Goal: Task Accomplishment & Management: Use online tool/utility

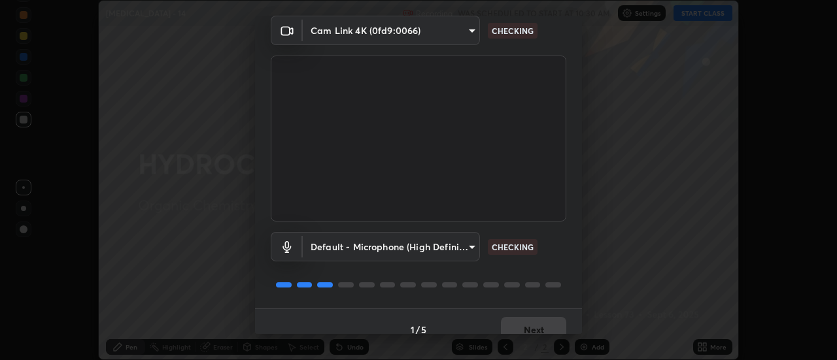
scroll to position [69, 0]
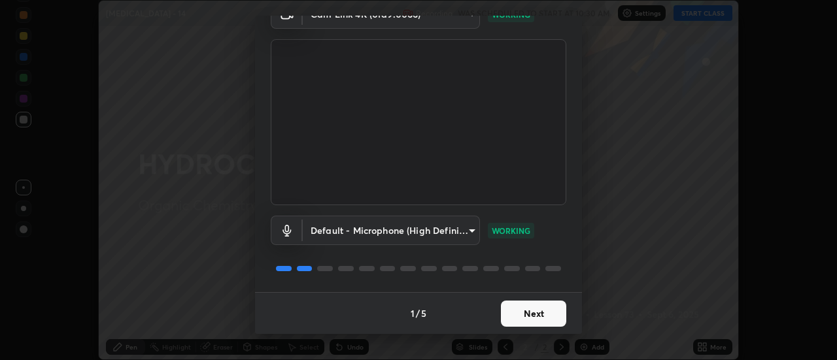
click at [546, 310] on button "Next" at bounding box center [533, 314] width 65 height 26
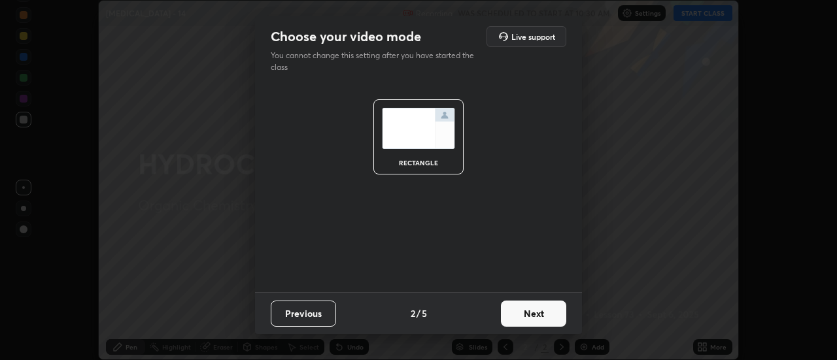
scroll to position [0, 0]
click at [539, 315] on button "Next" at bounding box center [533, 314] width 65 height 26
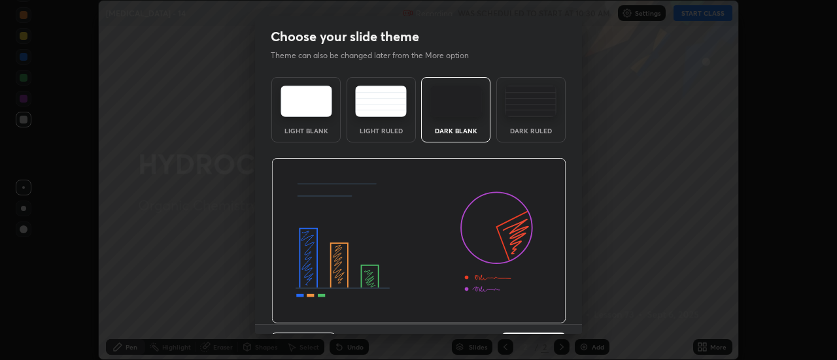
click at [444, 128] on div "Dark Blank" at bounding box center [456, 131] width 52 height 7
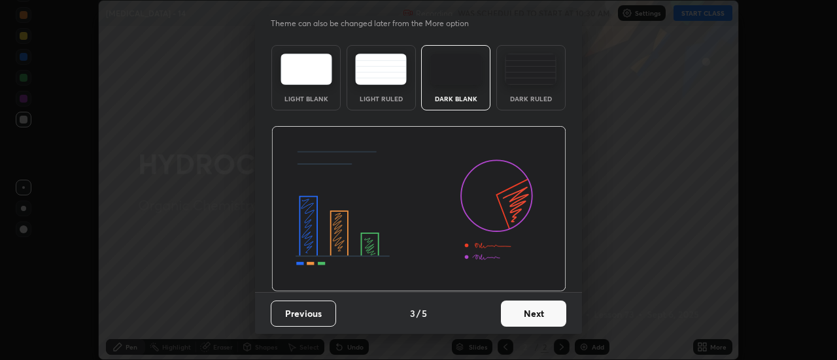
click at [518, 317] on button "Next" at bounding box center [533, 314] width 65 height 26
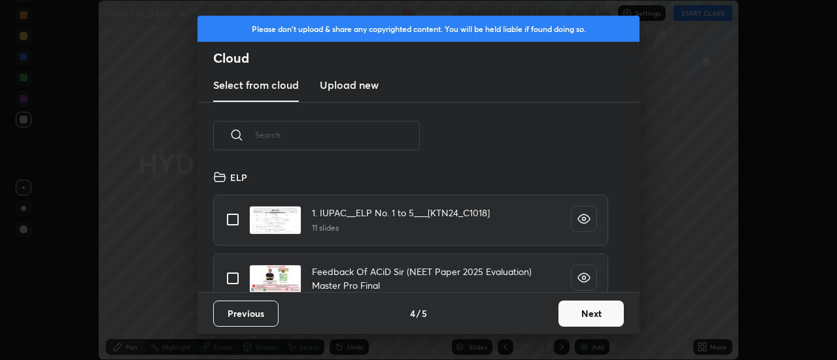
scroll to position [114, 0]
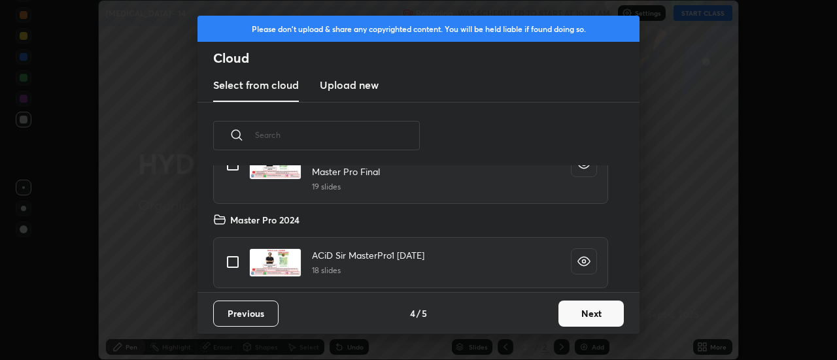
click at [231, 260] on input "grid" at bounding box center [232, 261] width 27 height 27
checkbox input "true"
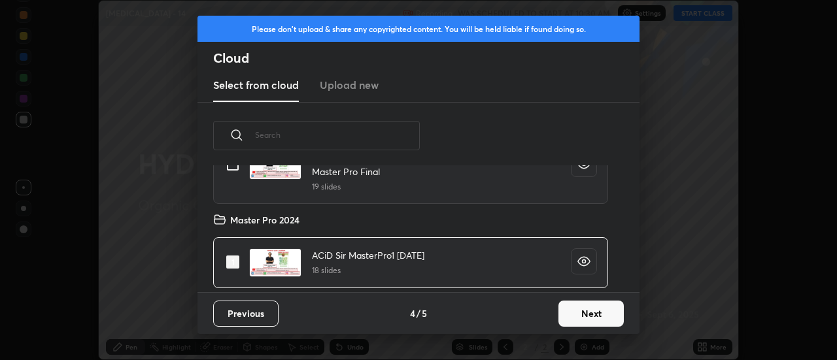
click at [589, 311] on button "Next" at bounding box center [590, 314] width 65 height 26
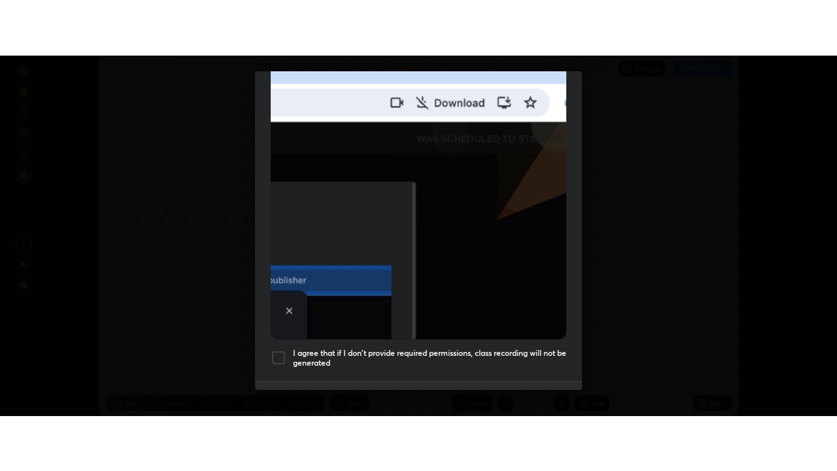
scroll to position [335, 0]
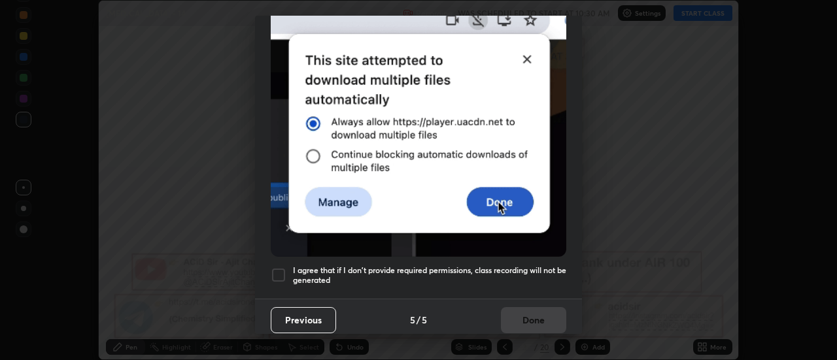
click at [279, 267] on div at bounding box center [279, 275] width 16 height 16
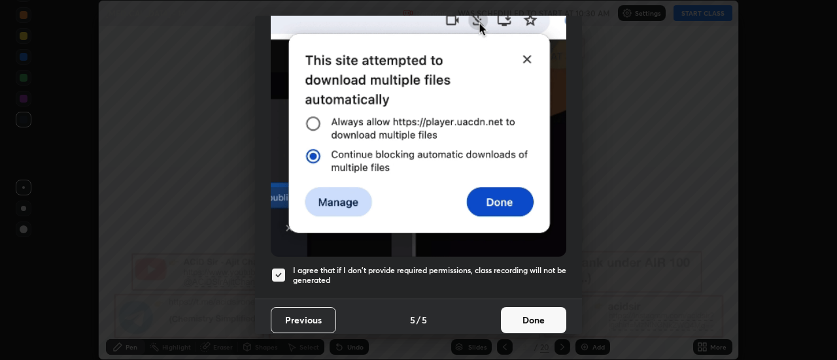
click at [517, 313] on button "Done" at bounding box center [533, 320] width 65 height 26
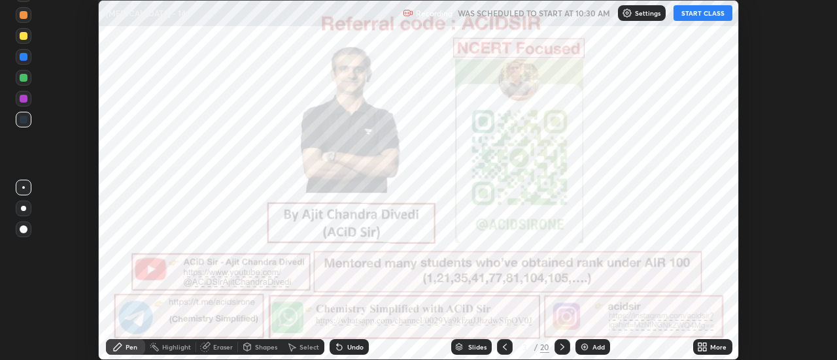
click at [713, 349] on div "More" at bounding box center [718, 347] width 16 height 7
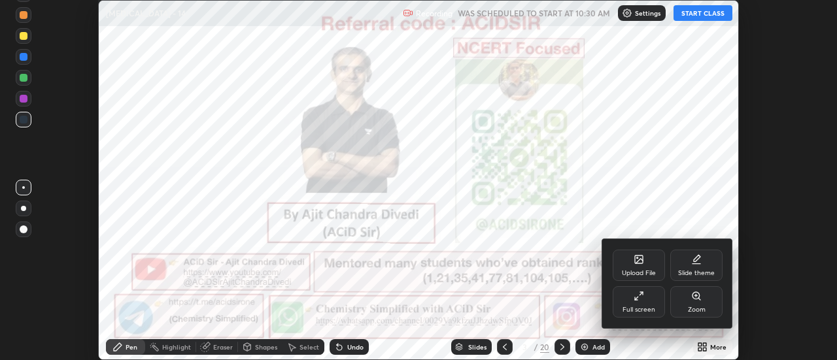
click at [641, 307] on div "Full screen" at bounding box center [639, 310] width 33 height 7
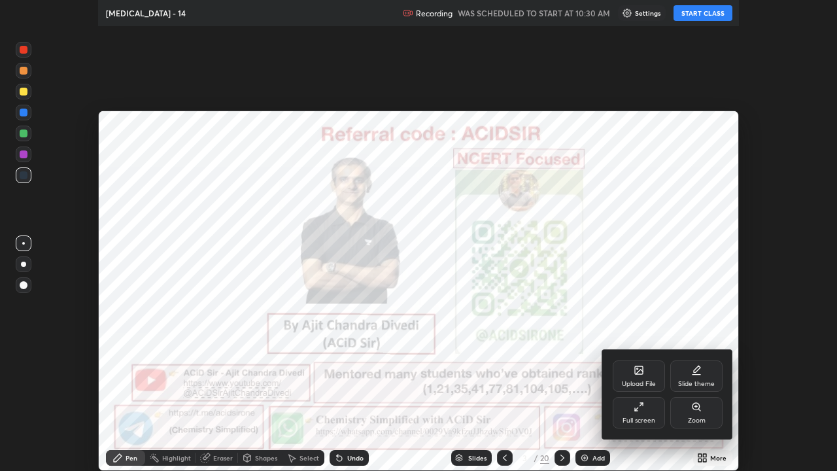
scroll to position [471, 837]
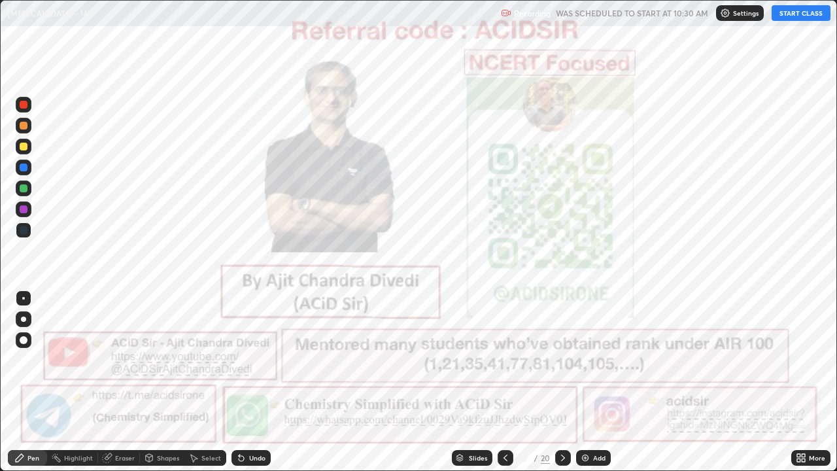
click at [796, 16] on button "START CLASS" at bounding box center [801, 13] width 59 height 16
click at [560, 360] on icon at bounding box center [563, 458] width 10 height 10
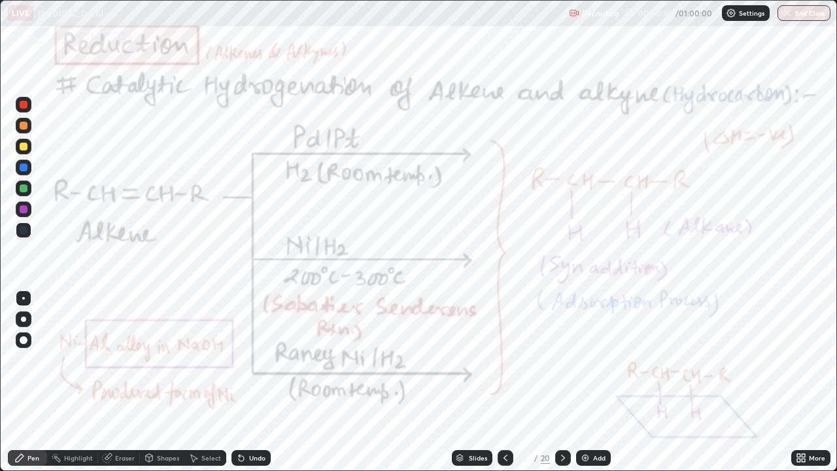
click at [28, 105] on div at bounding box center [24, 105] width 16 height 16
click at [25, 324] on div at bounding box center [24, 319] width 16 height 16
click at [61, 360] on icon at bounding box center [56, 458] width 10 height 10
click at [10, 360] on div "Pen" at bounding box center [27, 458] width 39 height 16
click at [562, 360] on icon at bounding box center [563, 458] width 10 height 10
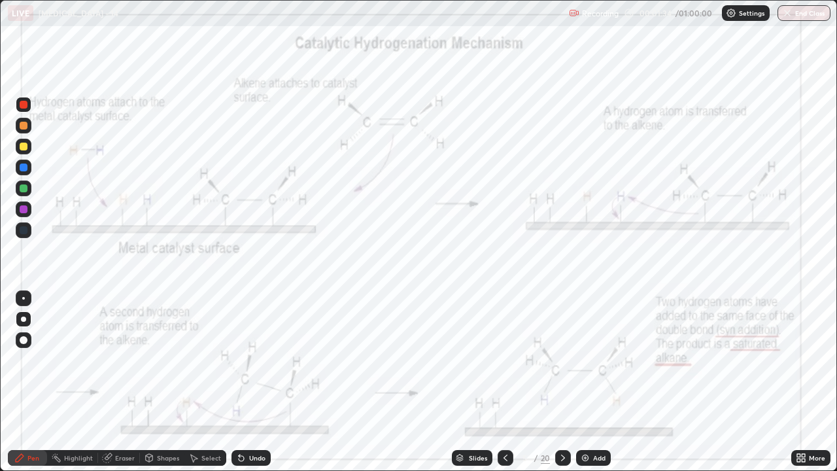
click at [246, 360] on div "Undo" at bounding box center [250, 458] width 39 height 16
click at [76, 360] on div "Highlight" at bounding box center [78, 457] width 29 height 7
click at [562, 360] on icon at bounding box center [563, 458] width 10 height 10
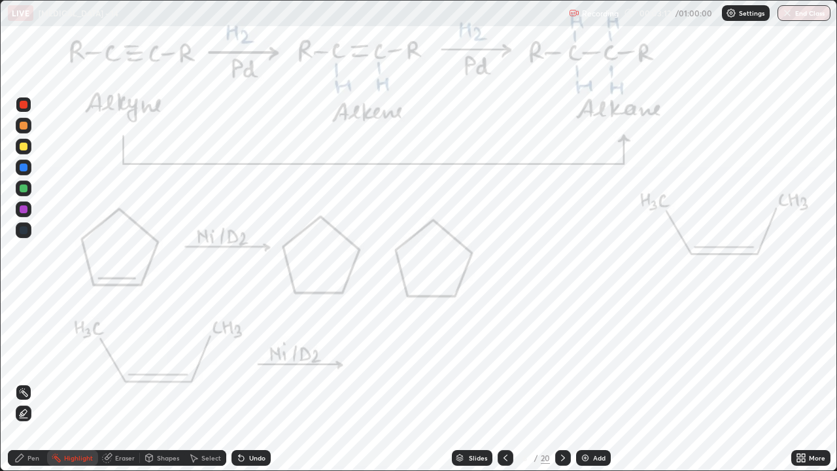
click at [28, 360] on div "Pen" at bounding box center [33, 457] width 12 height 7
click at [239, 360] on icon at bounding box center [241, 458] width 5 height 5
click at [18, 360] on icon at bounding box center [19, 458] width 10 height 10
click at [169, 360] on div "Shapes" at bounding box center [168, 457] width 22 height 7
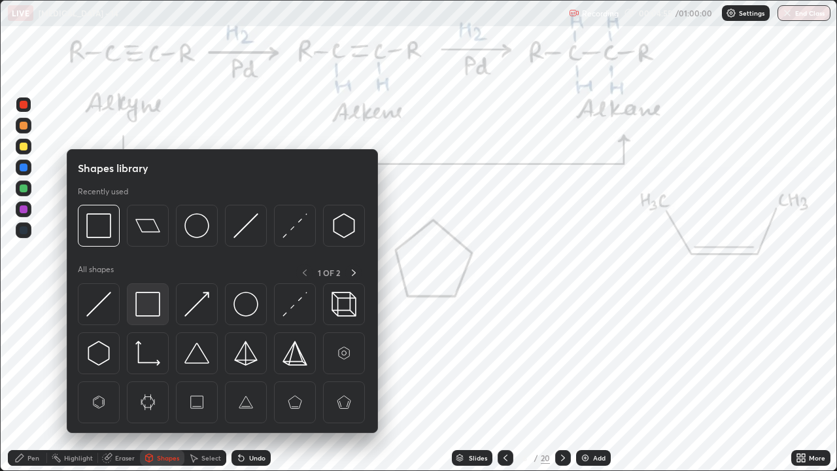
click at [148, 312] on img at bounding box center [147, 304] width 25 height 25
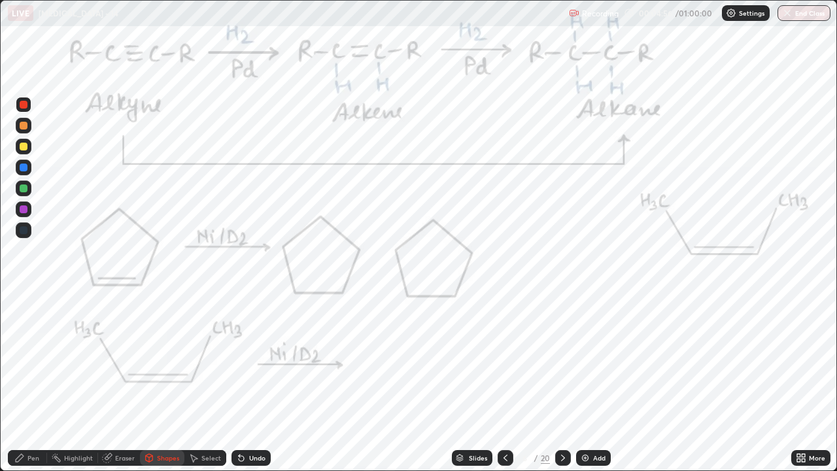
click at [24, 193] on div at bounding box center [24, 188] width 16 height 16
click at [35, 360] on div "Pen" at bounding box center [33, 457] width 12 height 7
click at [21, 105] on div at bounding box center [24, 105] width 8 height 8
click at [26, 214] on div at bounding box center [24, 209] width 16 height 16
click at [22, 110] on div at bounding box center [24, 105] width 16 height 16
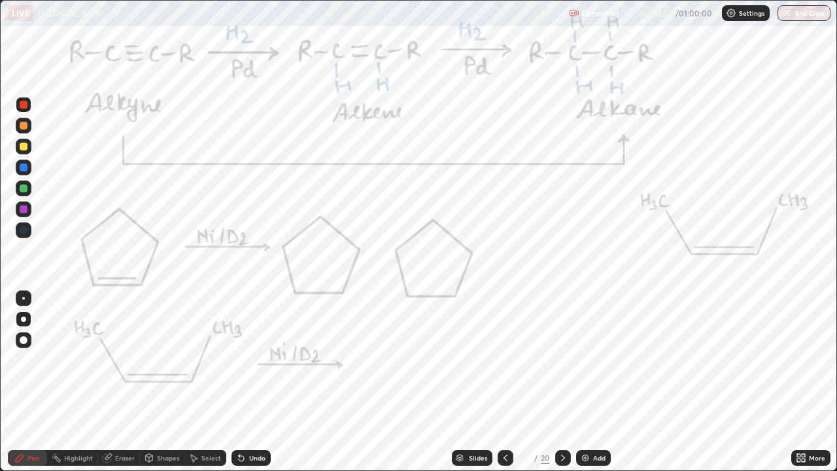
click at [25, 207] on div at bounding box center [24, 209] width 8 height 8
click at [22, 107] on div at bounding box center [24, 105] width 8 height 8
click at [22, 211] on div at bounding box center [24, 209] width 8 height 8
click at [24, 211] on div at bounding box center [24, 209] width 8 height 8
click at [25, 105] on div at bounding box center [24, 105] width 8 height 8
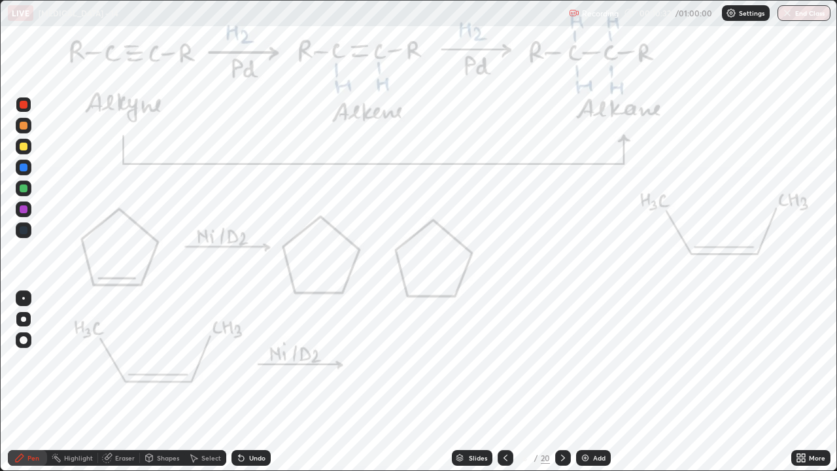
click at [563, 360] on icon at bounding box center [563, 458] width 10 height 10
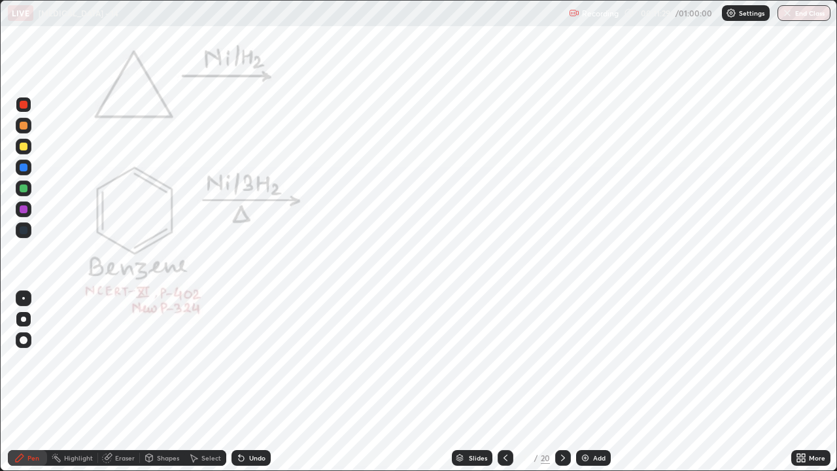
click at [22, 104] on div at bounding box center [24, 105] width 8 height 8
click at [24, 211] on div at bounding box center [24, 209] width 8 height 8
click at [261, 360] on div "Undo" at bounding box center [257, 457] width 16 height 7
click at [257, 360] on div "Undo" at bounding box center [257, 457] width 16 height 7
click at [252, 360] on div "Undo" at bounding box center [250, 458] width 39 height 16
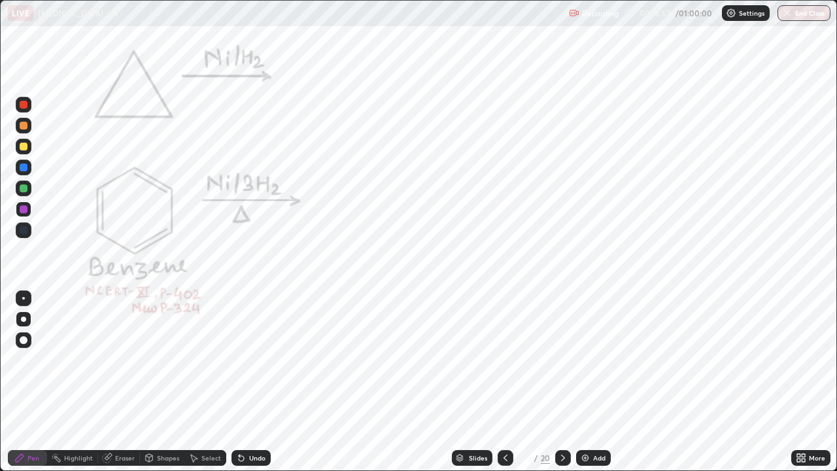
click at [254, 360] on div "Undo" at bounding box center [257, 457] width 16 height 7
click at [256, 360] on div "Undo" at bounding box center [257, 457] width 16 height 7
click at [167, 360] on div "Shapes" at bounding box center [168, 457] width 22 height 7
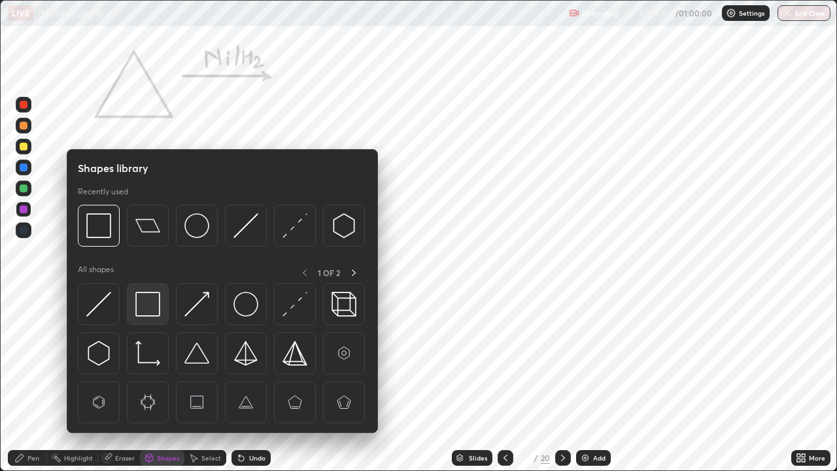
click at [149, 306] on img at bounding box center [147, 304] width 25 height 25
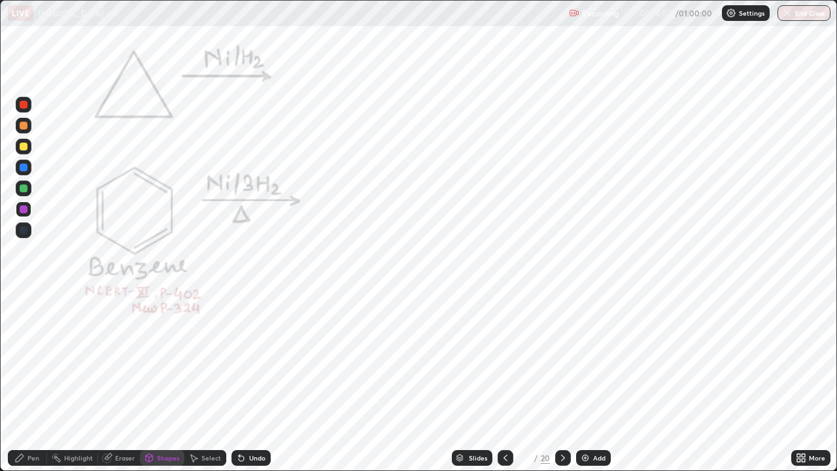
click at [26, 195] on div at bounding box center [24, 188] width 16 height 16
click at [78, 360] on div "Highlight" at bounding box center [72, 458] width 51 height 16
click at [20, 105] on div at bounding box center [24, 105] width 8 height 8
click at [20, 360] on icon at bounding box center [19, 458] width 10 height 10
click at [23, 168] on div at bounding box center [24, 167] width 8 height 8
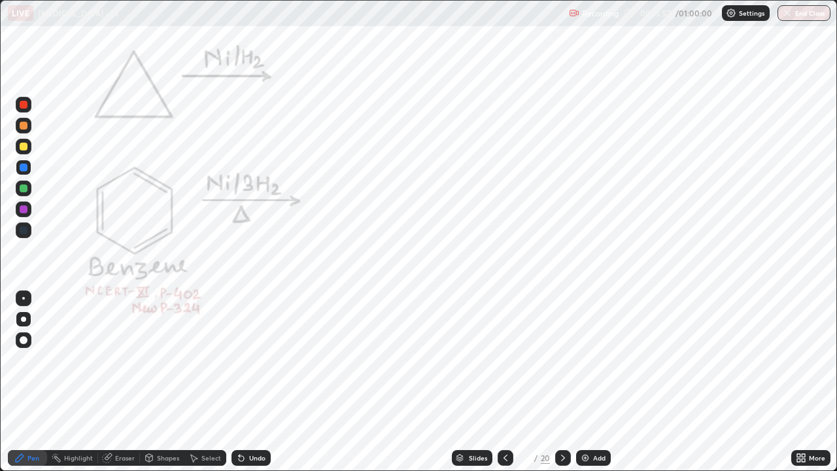
click at [18, 360] on icon at bounding box center [20, 458] width 8 height 8
click at [22, 105] on div at bounding box center [24, 105] width 8 height 8
click at [15, 360] on icon at bounding box center [19, 458] width 10 height 10
click at [562, 360] on icon at bounding box center [563, 458] width 10 height 10
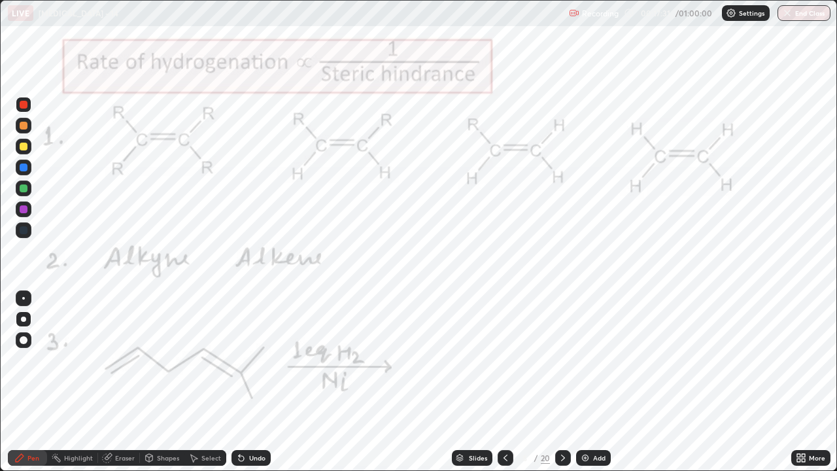
click at [157, 360] on div "Shapes" at bounding box center [168, 457] width 22 height 7
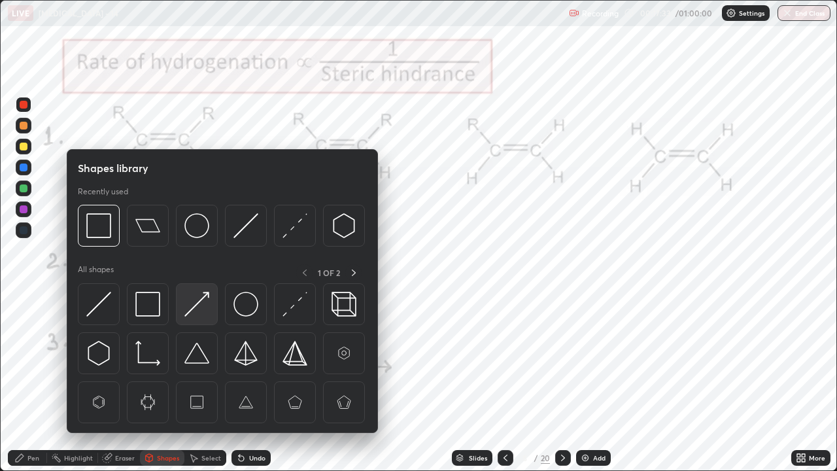
click at [197, 311] on img at bounding box center [196, 304] width 25 height 25
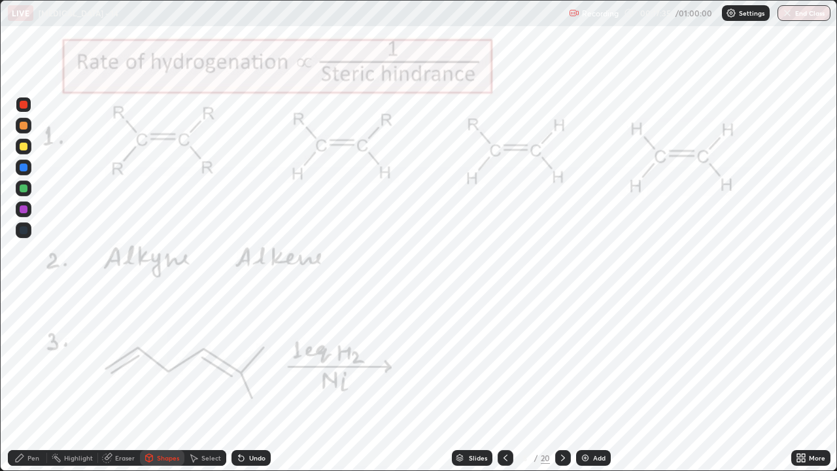
click at [23, 104] on div at bounding box center [24, 105] width 8 height 8
click at [206, 360] on div "Select" at bounding box center [211, 457] width 20 height 7
click at [22, 360] on icon at bounding box center [19, 458] width 10 height 10
click at [25, 211] on div at bounding box center [24, 209] width 8 height 8
click at [23, 107] on div at bounding box center [24, 105] width 8 height 8
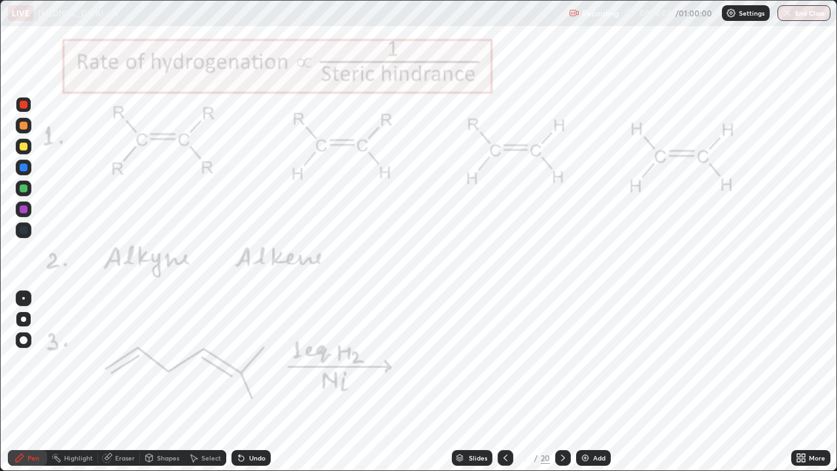
click at [122, 360] on div "Eraser" at bounding box center [125, 457] width 20 height 7
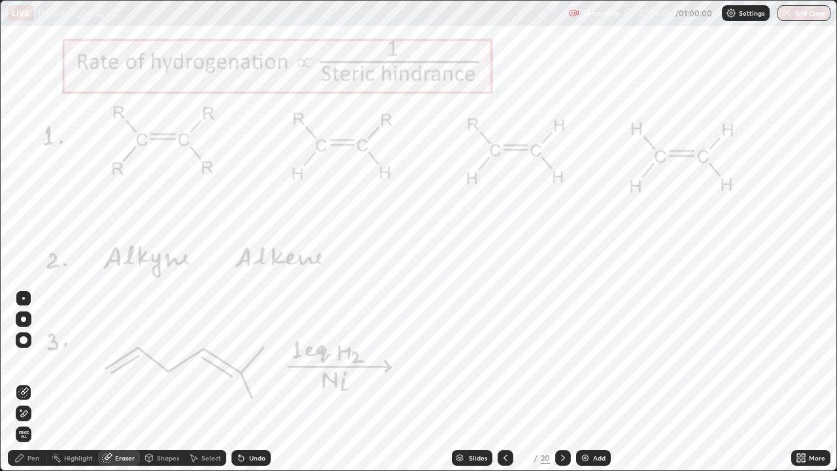
click at [38, 360] on div "Pen" at bounding box center [27, 458] width 39 height 16
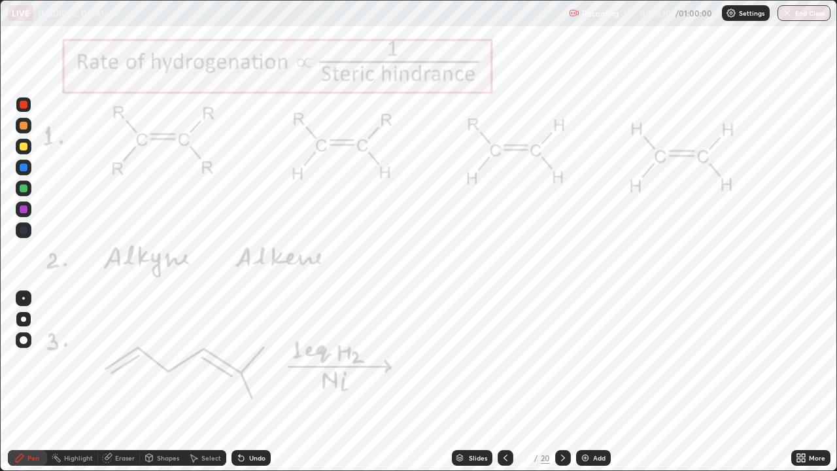
click at [24, 211] on div at bounding box center [24, 209] width 8 height 8
click at [22, 109] on div at bounding box center [24, 105] width 16 height 16
click at [245, 360] on div "Undo" at bounding box center [250, 458] width 39 height 16
click at [162, 360] on div "Shapes" at bounding box center [168, 457] width 22 height 7
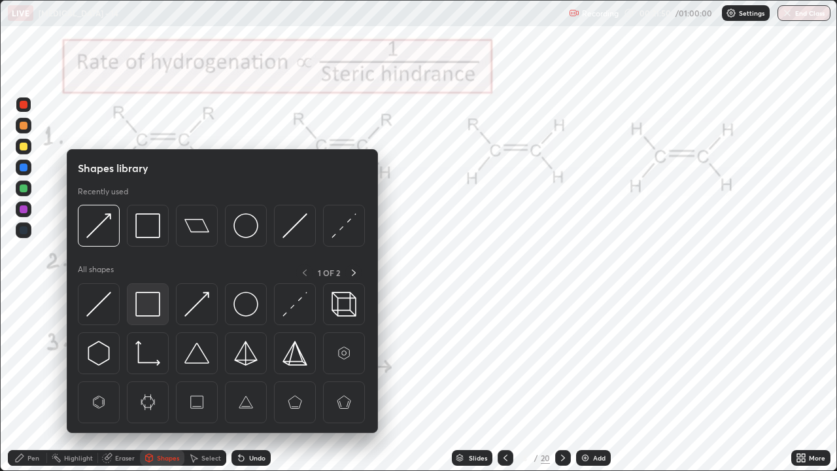
click at [148, 303] on img at bounding box center [147, 304] width 25 height 25
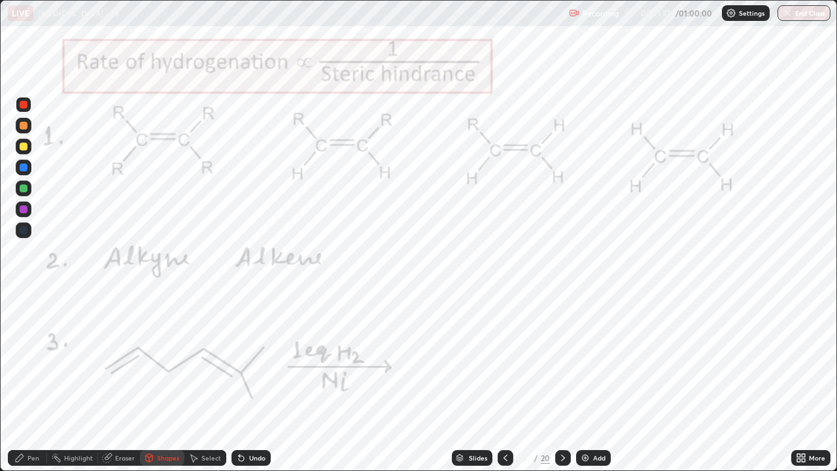
click at [24, 188] on div at bounding box center [24, 188] width 8 height 8
click at [25, 360] on div "Pen" at bounding box center [27, 458] width 39 height 16
click at [20, 106] on div at bounding box center [24, 105] width 8 height 8
click at [249, 360] on div "Undo" at bounding box center [250, 458] width 39 height 16
click at [241, 360] on icon at bounding box center [241, 458] width 5 height 5
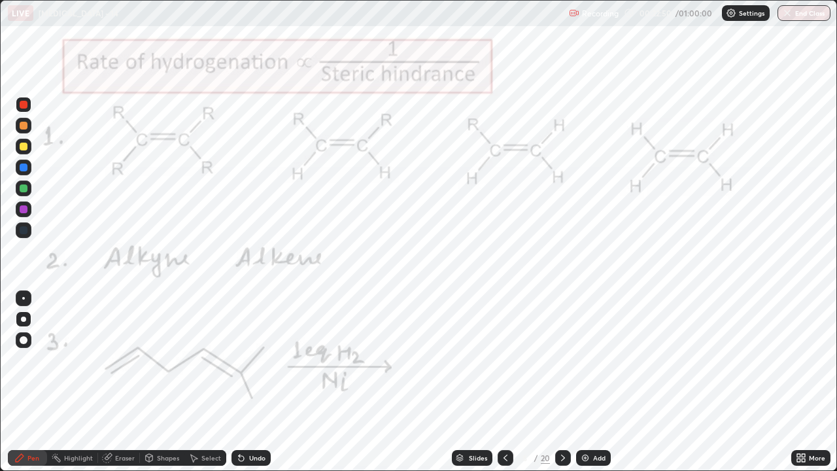
click at [22, 212] on div at bounding box center [24, 209] width 8 height 8
click at [182, 360] on div "Shapes" at bounding box center [162, 458] width 44 height 26
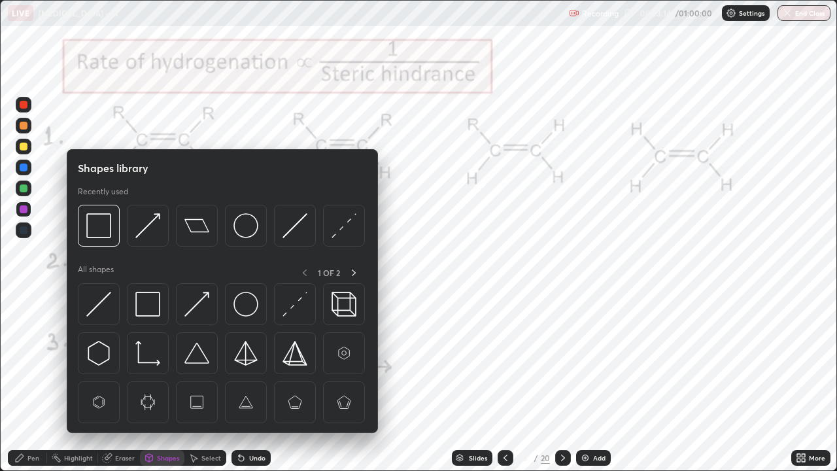
click at [24, 360] on icon at bounding box center [19, 458] width 10 height 10
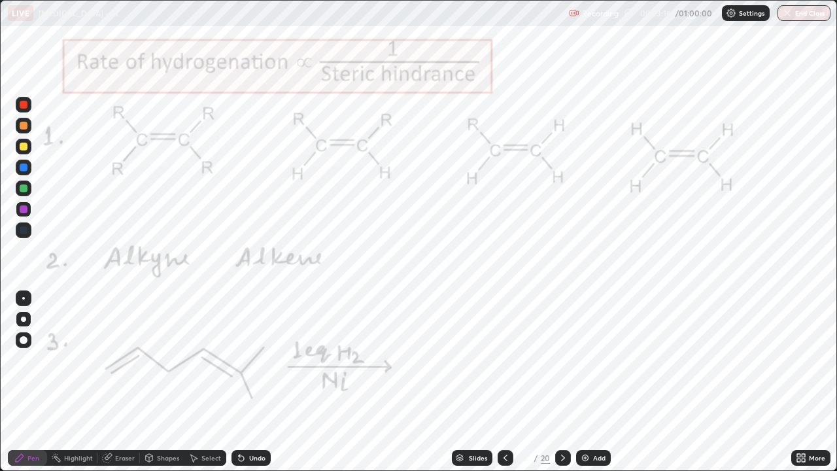
click at [24, 192] on div at bounding box center [24, 188] width 8 height 8
click at [31, 105] on div at bounding box center [24, 105] width 16 height 16
click at [560, 360] on div at bounding box center [563, 458] width 16 height 16
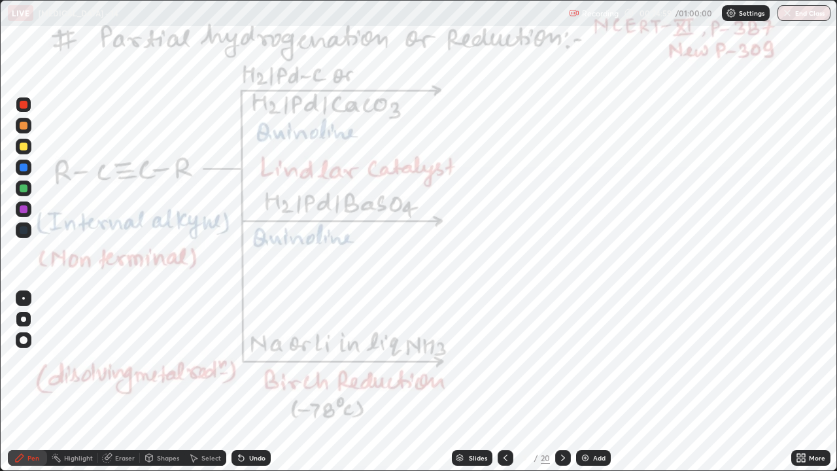
click at [22, 105] on div at bounding box center [24, 105] width 8 height 8
click at [504, 360] on icon at bounding box center [505, 458] width 10 height 10
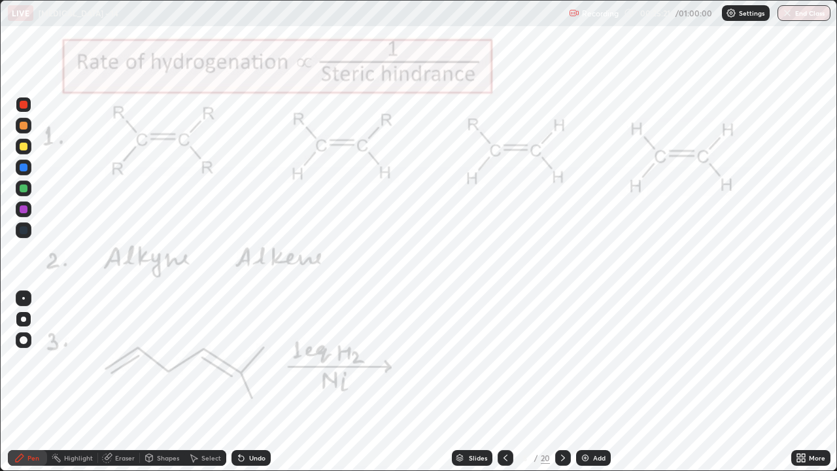
click at [504, 360] on icon at bounding box center [505, 458] width 10 height 10
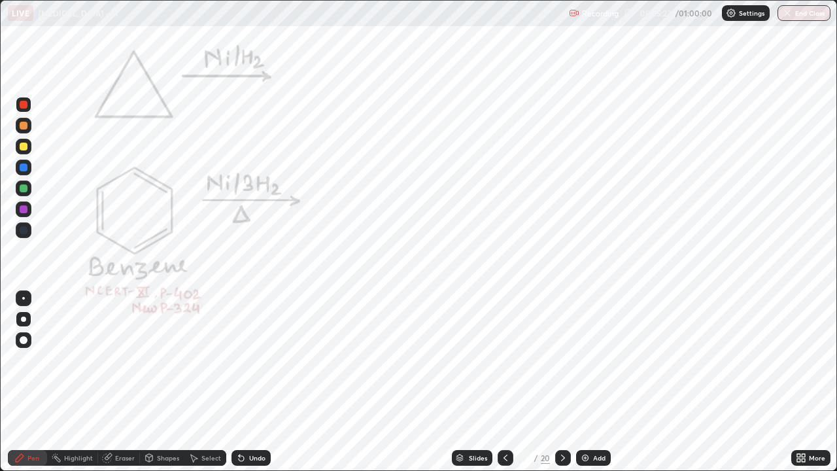
click at [498, 360] on div at bounding box center [506, 458] width 16 height 16
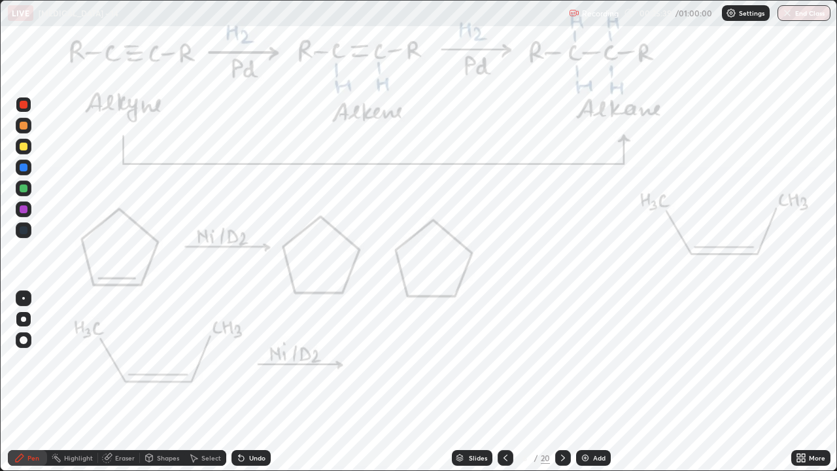
click at [556, 360] on div at bounding box center [563, 458] width 16 height 16
click at [561, 360] on icon at bounding box center [563, 458] width 10 height 10
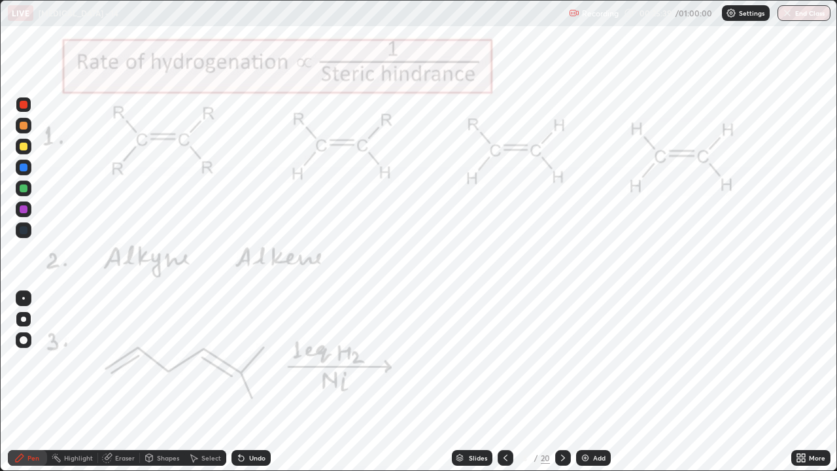
click at [562, 360] on icon at bounding box center [563, 458] width 10 height 10
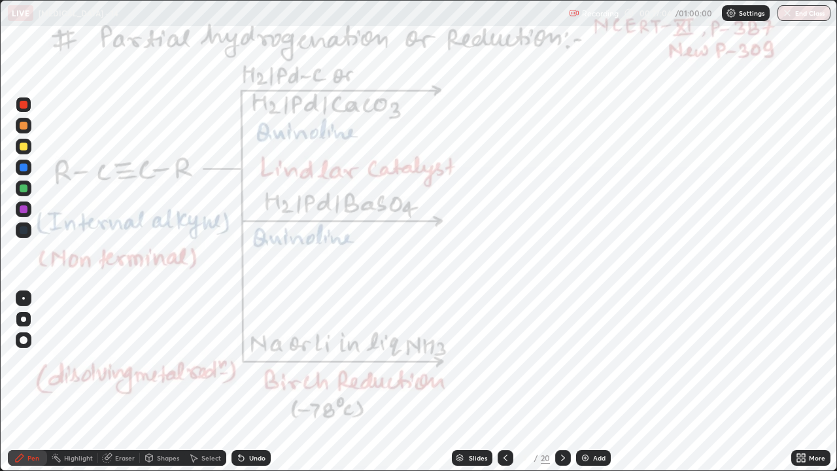
click at [27, 209] on div at bounding box center [24, 209] width 8 height 8
click at [249, 360] on div "Undo" at bounding box center [257, 457] width 16 height 7
click at [250, 360] on div "Undo" at bounding box center [257, 457] width 16 height 7
click at [26, 105] on div at bounding box center [24, 105] width 8 height 8
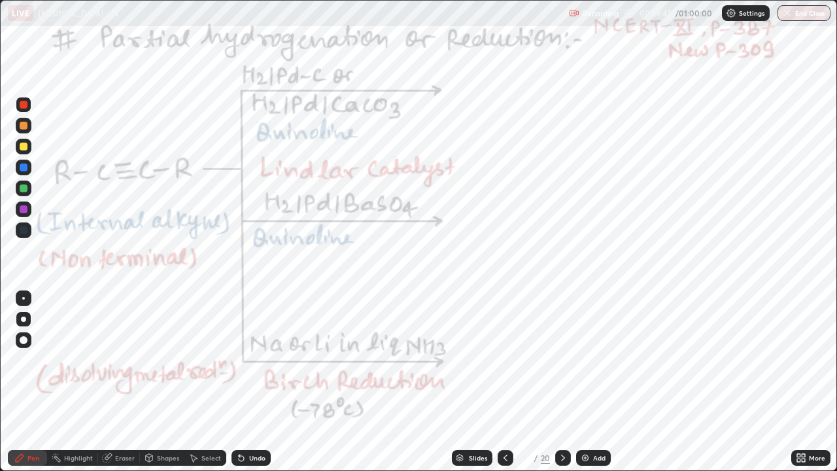
click at [256, 360] on div "Undo" at bounding box center [257, 457] width 16 height 7
click at [22, 170] on div at bounding box center [24, 167] width 8 height 8
click at [252, 360] on div "Undo" at bounding box center [257, 457] width 16 height 7
click at [250, 360] on div "Undo" at bounding box center [257, 457] width 16 height 7
click at [251, 360] on div "Undo" at bounding box center [257, 457] width 16 height 7
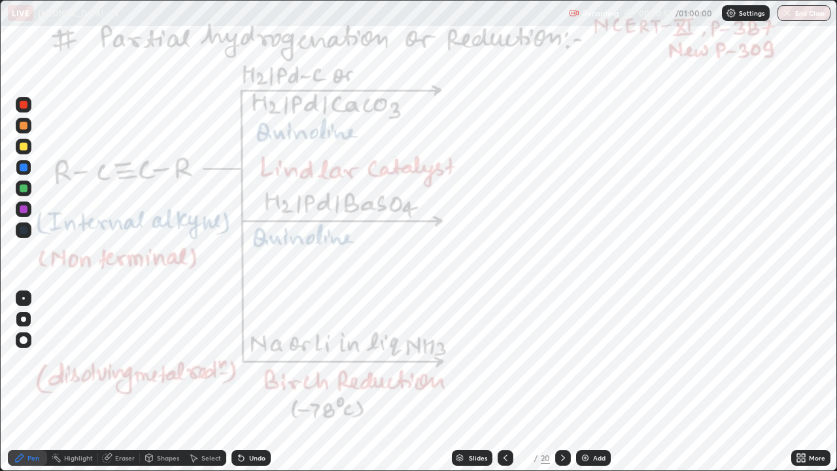
click at [252, 360] on div "Undo" at bounding box center [257, 457] width 16 height 7
click at [243, 360] on div "Undo" at bounding box center [250, 458] width 39 height 16
click at [19, 360] on icon at bounding box center [20, 458] width 8 height 8
click at [21, 106] on div at bounding box center [24, 105] width 8 height 8
click at [22, 106] on div at bounding box center [24, 105] width 8 height 8
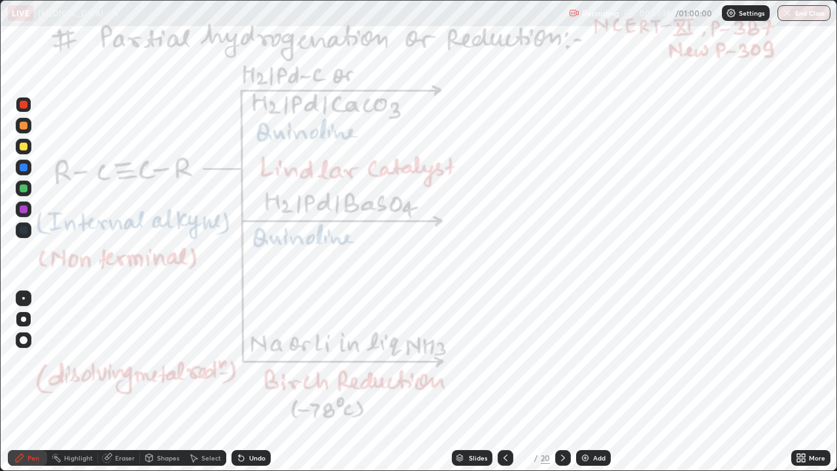
click at [807, 360] on div "More" at bounding box center [810, 458] width 39 height 16
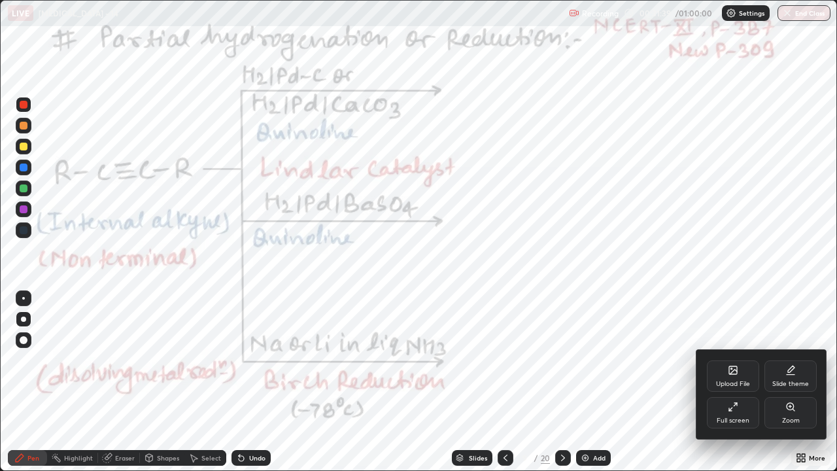
click at [787, 360] on div "Slide theme" at bounding box center [790, 375] width 52 height 31
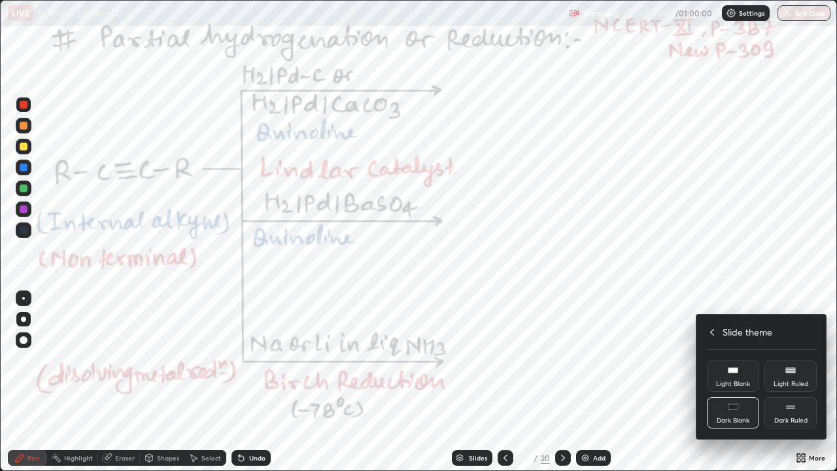
click at [742, 360] on div "Dark Blank" at bounding box center [733, 412] width 52 height 31
click at [24, 360] on div at bounding box center [418, 235] width 837 height 471
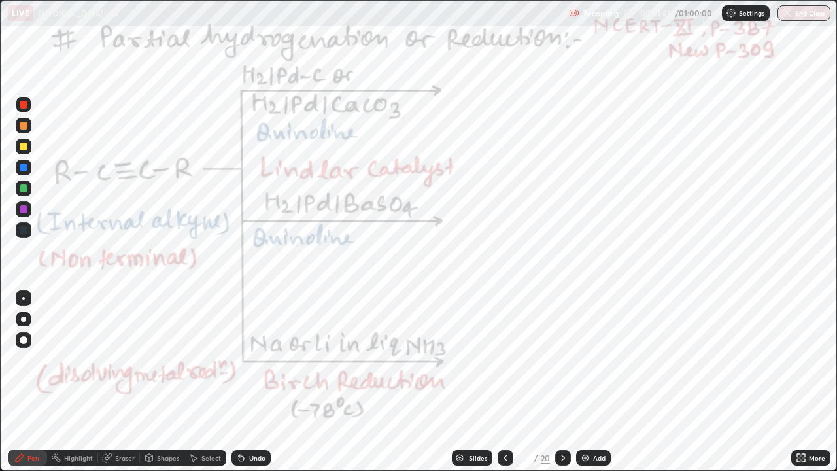
click at [17, 360] on div "Upload File Slide theme Full screen Zoom Slide theme Light Blank Light Ruled Da…" at bounding box center [418, 235] width 837 height 471
click at [17, 360] on div "Pen" at bounding box center [27, 458] width 39 height 16
click at [593, 360] on div "Add" at bounding box center [599, 457] width 12 height 7
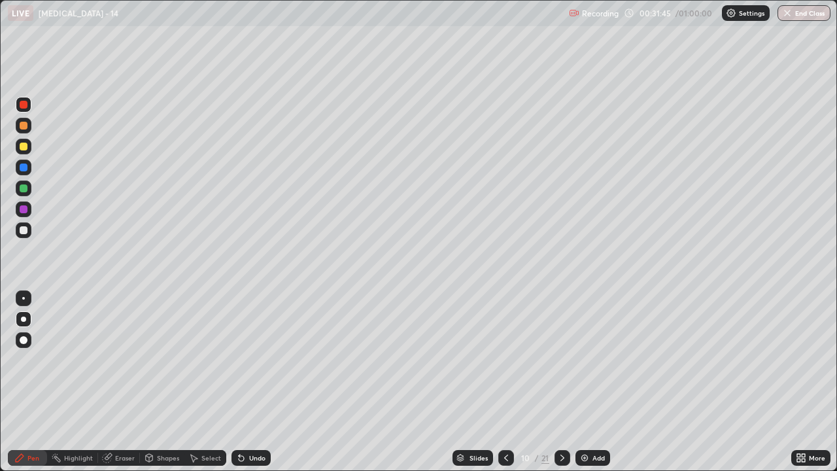
click at [23, 147] on div at bounding box center [24, 147] width 8 height 8
click at [20, 187] on div at bounding box center [24, 188] width 8 height 8
click at [22, 188] on div at bounding box center [24, 188] width 8 height 8
click at [22, 103] on div at bounding box center [24, 105] width 8 height 8
click at [23, 101] on div at bounding box center [24, 105] width 8 height 8
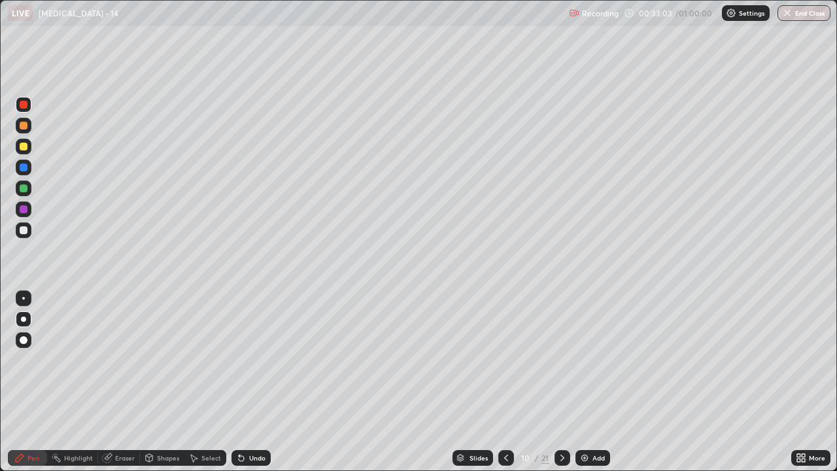
click at [250, 360] on div "Undo" at bounding box center [257, 457] width 16 height 7
click at [249, 360] on div "Undo" at bounding box center [257, 457] width 16 height 7
click at [247, 360] on div "Undo" at bounding box center [250, 458] width 39 height 16
click at [22, 184] on div at bounding box center [24, 188] width 16 height 16
click at [14, 360] on div "Pen" at bounding box center [27, 458] width 39 height 16
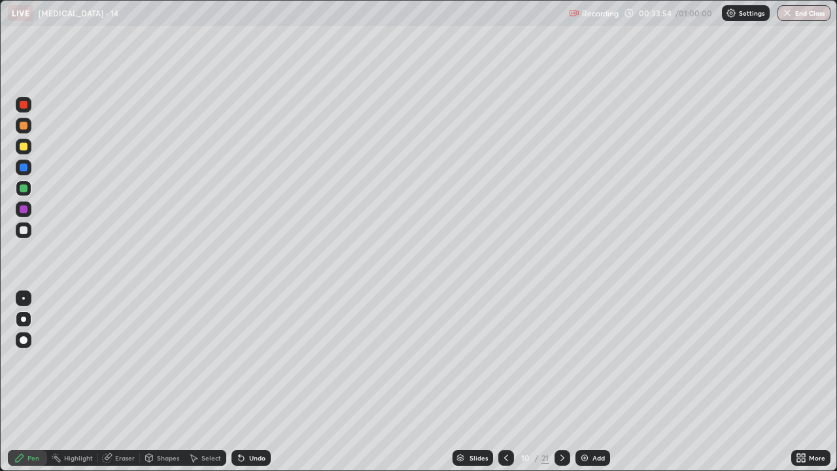
click at [21, 103] on div at bounding box center [24, 105] width 8 height 8
click at [504, 360] on icon at bounding box center [506, 457] width 4 height 7
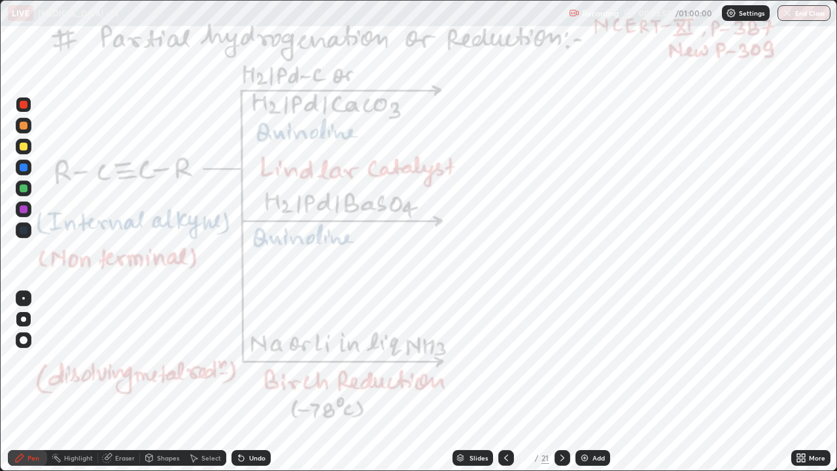
click at [57, 360] on rect at bounding box center [57, 459] width 7 height 7
click at [555, 360] on div at bounding box center [563, 458] width 16 height 16
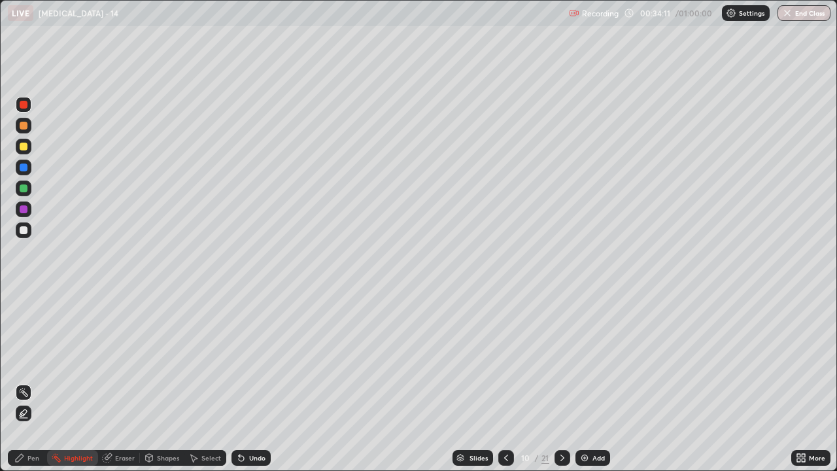
click at [505, 360] on icon at bounding box center [506, 458] width 10 height 10
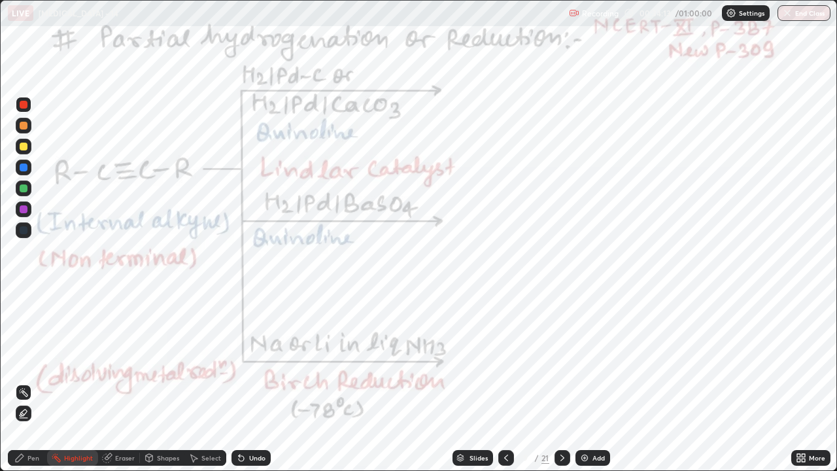
click at [20, 101] on div at bounding box center [24, 105] width 8 height 8
click at [18, 360] on icon at bounding box center [19, 458] width 10 height 10
click at [252, 360] on div "Undo" at bounding box center [250, 458] width 39 height 16
click at [255, 360] on div "Undo" at bounding box center [250, 458] width 39 height 16
click at [20, 189] on div at bounding box center [24, 188] width 8 height 8
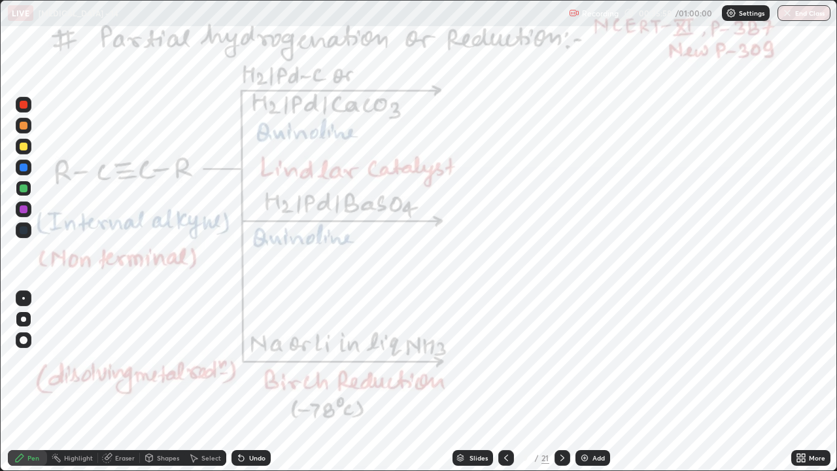
click at [22, 105] on div at bounding box center [24, 105] width 8 height 8
click at [26, 209] on div at bounding box center [24, 209] width 8 height 8
click at [22, 104] on div at bounding box center [24, 105] width 8 height 8
click at [22, 102] on div at bounding box center [24, 105] width 8 height 8
click at [175, 360] on div "Shapes" at bounding box center [168, 457] width 22 height 7
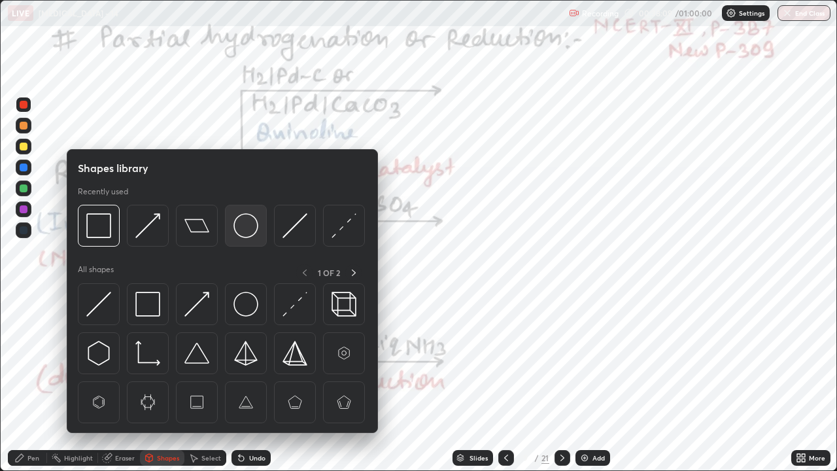
click at [243, 224] on img at bounding box center [245, 225] width 25 height 25
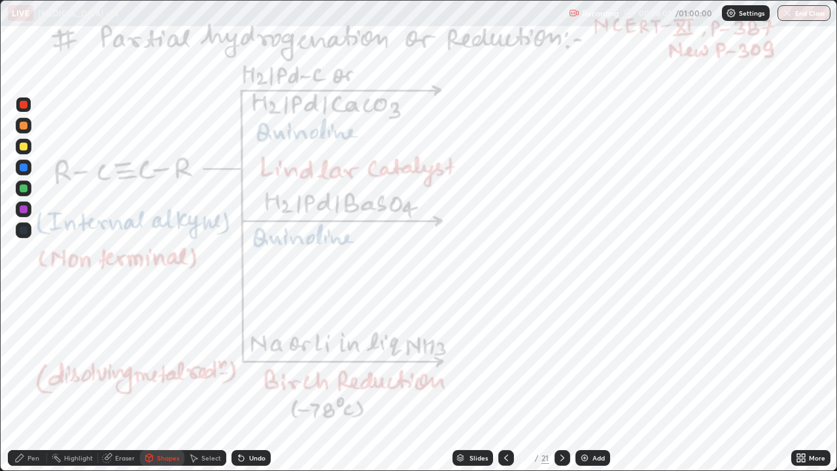
click at [22, 168] on div at bounding box center [24, 167] width 8 height 8
click at [62, 360] on div "Highlight" at bounding box center [72, 458] width 51 height 16
click at [71, 360] on div "Highlight" at bounding box center [78, 457] width 29 height 7
click at [386, 360] on div "Slides 9 / 21 Add" at bounding box center [531, 458] width 521 height 26
click at [555, 360] on div at bounding box center [563, 458] width 16 height 16
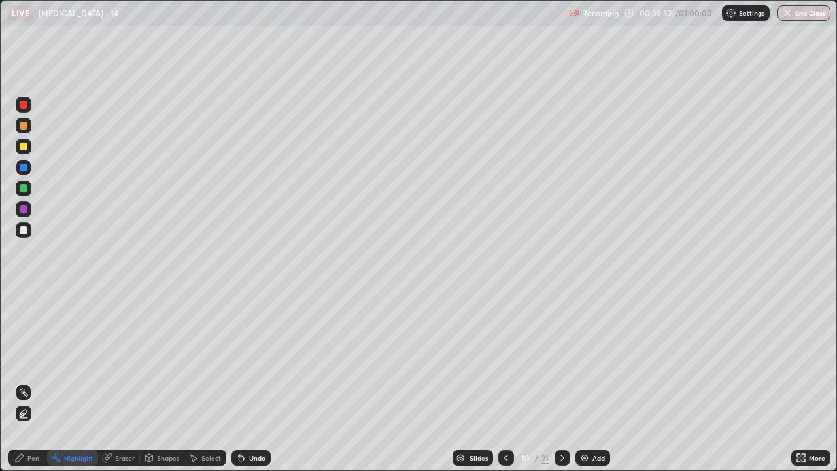
click at [561, 360] on icon at bounding box center [562, 458] width 10 height 10
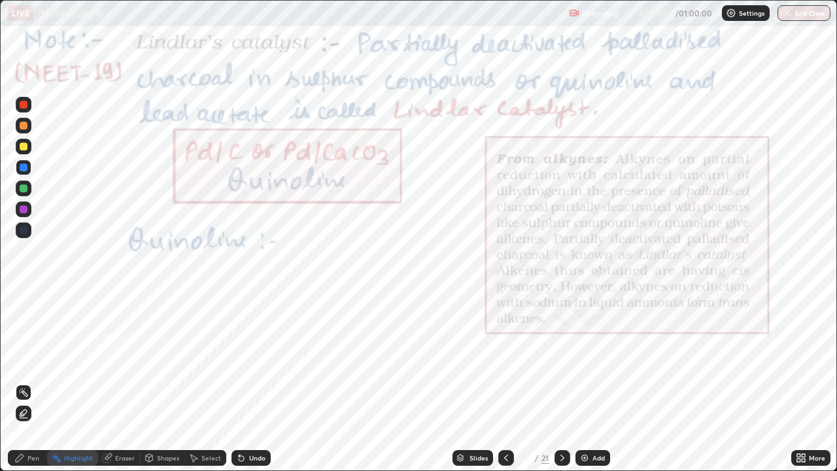
click at [17, 360] on icon at bounding box center [19, 458] width 10 height 10
click at [23, 103] on div at bounding box center [24, 105] width 8 height 8
click at [249, 360] on div "Undo" at bounding box center [257, 457] width 16 height 7
click at [505, 360] on icon at bounding box center [506, 458] width 10 height 10
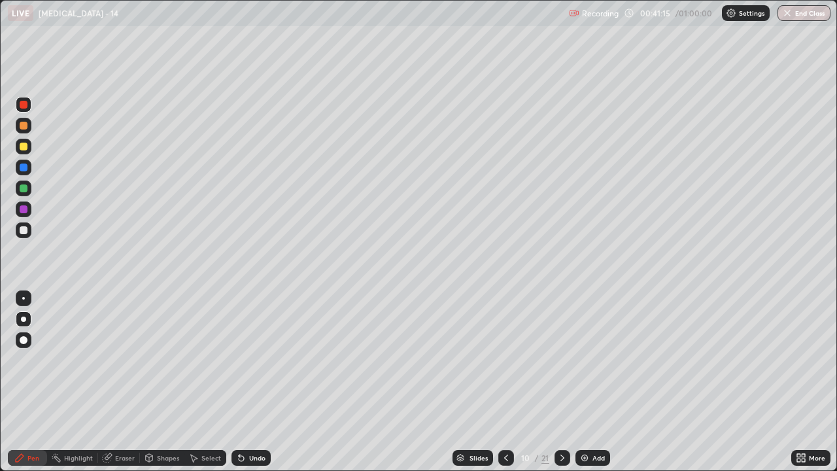
click at [505, 360] on icon at bounding box center [506, 458] width 10 height 10
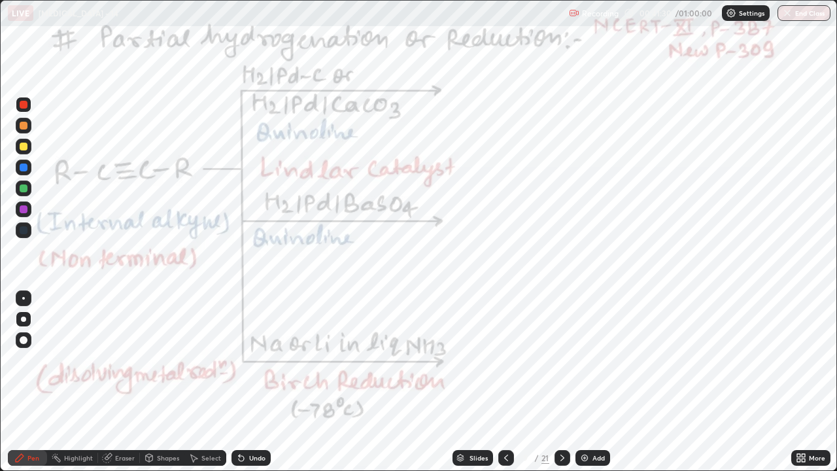
click at [560, 360] on icon at bounding box center [562, 457] width 4 height 7
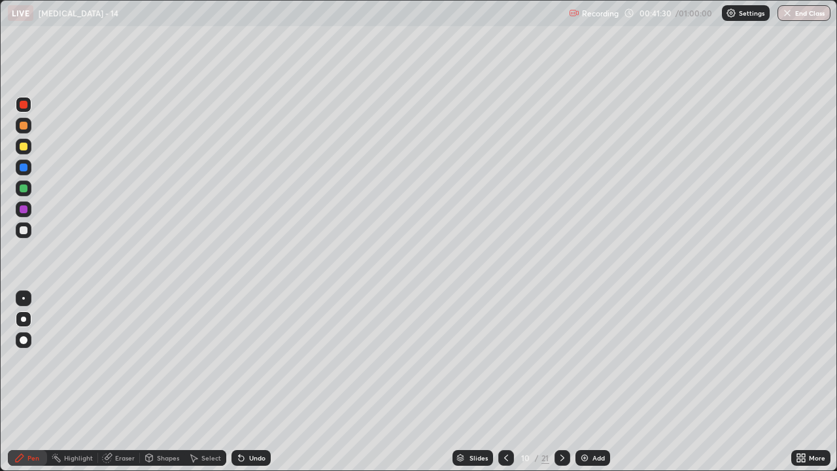
click at [562, 360] on div at bounding box center [563, 458] width 16 height 26
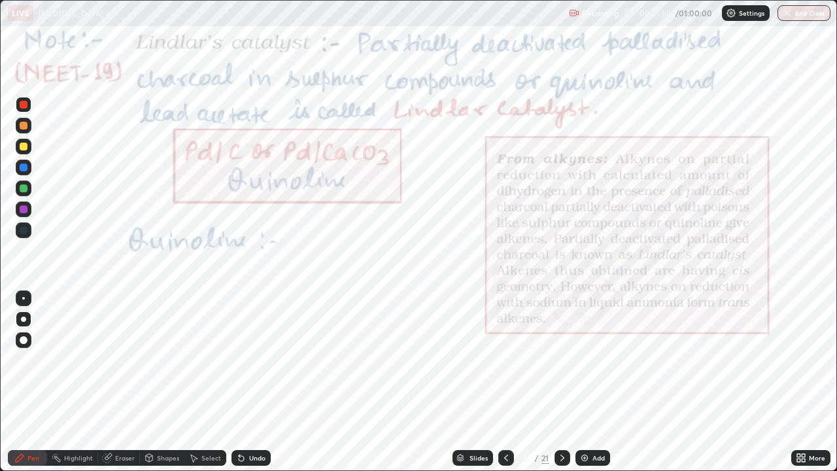
click at [259, 360] on div "Undo" at bounding box center [250, 458] width 39 height 16
click at [258, 360] on div "Undo" at bounding box center [250, 458] width 39 height 16
click at [119, 360] on div "Eraser" at bounding box center [125, 457] width 20 height 7
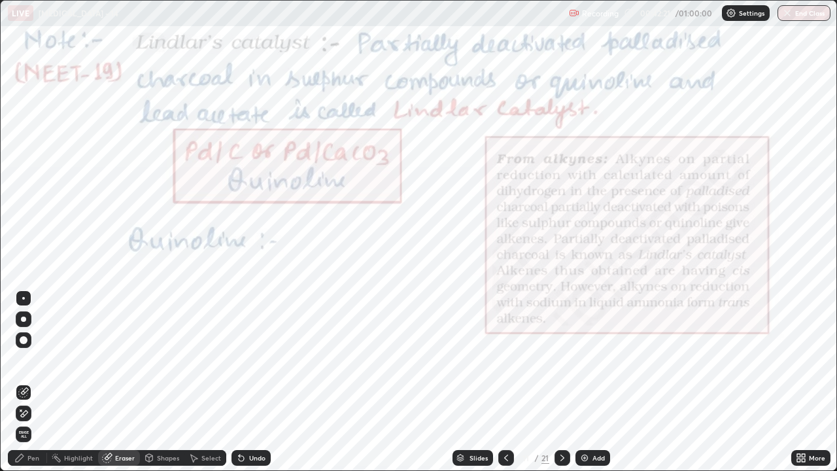
click at [29, 360] on div "Pen" at bounding box center [33, 457] width 12 height 7
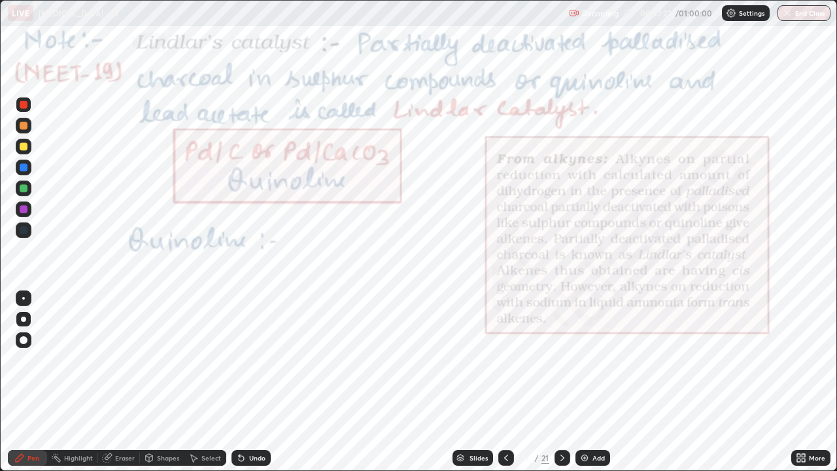
click at [28, 213] on div at bounding box center [24, 209] width 16 height 16
click at [60, 360] on icon at bounding box center [56, 458] width 10 height 10
click at [24, 103] on div at bounding box center [24, 105] width 8 height 8
click at [28, 360] on div "Pen" at bounding box center [33, 457] width 12 height 7
click at [26, 211] on div at bounding box center [24, 209] width 8 height 8
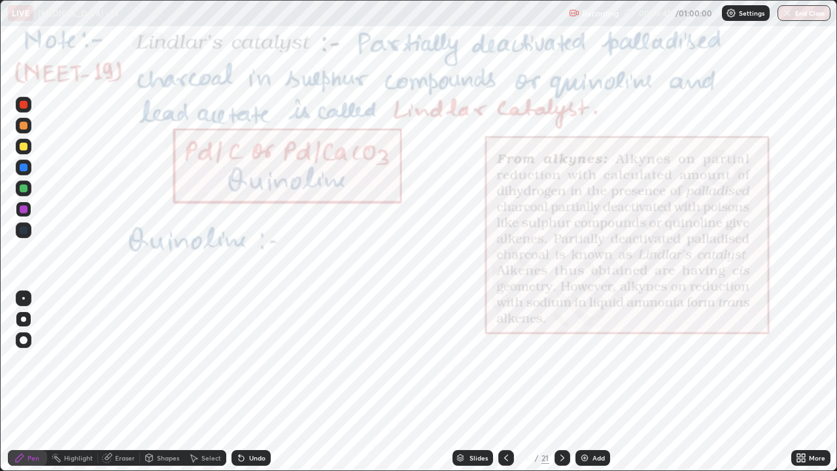
click at [24, 101] on div at bounding box center [24, 105] width 8 height 8
click at [560, 360] on icon at bounding box center [562, 458] width 10 height 10
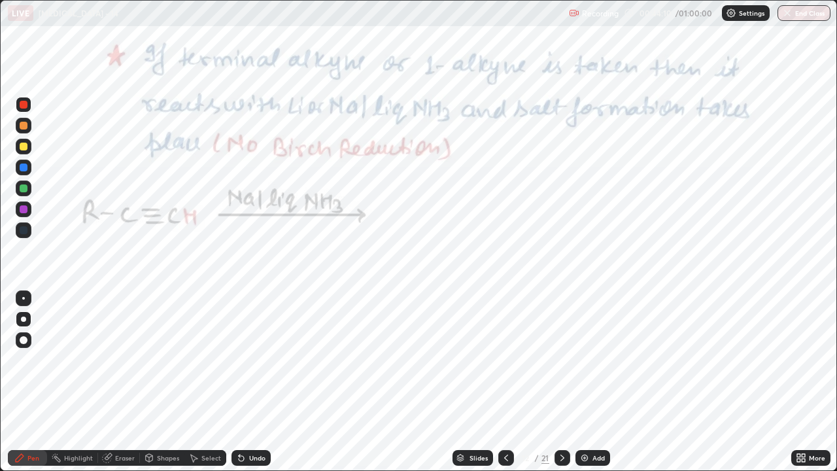
click at [27, 360] on div "Pen" at bounding box center [33, 457] width 12 height 7
click at [16, 360] on icon at bounding box center [19, 458] width 10 height 10
click at [22, 209] on div at bounding box center [24, 209] width 8 height 8
click at [24, 106] on div at bounding box center [24, 105] width 8 height 8
click at [22, 168] on div at bounding box center [24, 167] width 8 height 8
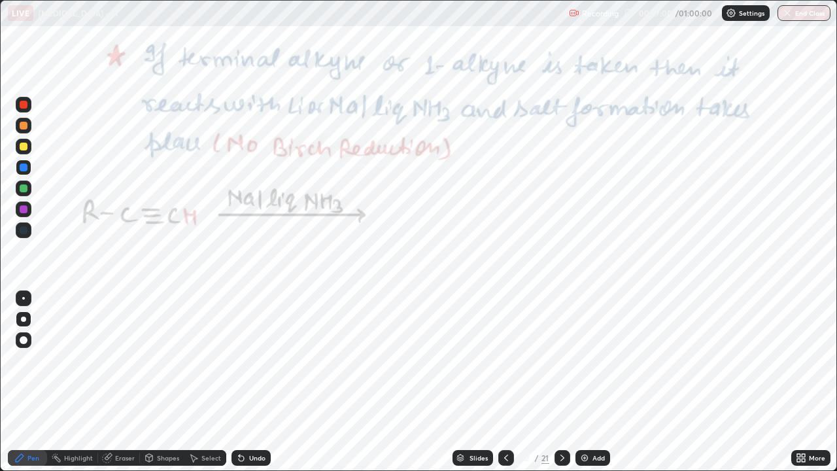
click at [245, 360] on div "Undo" at bounding box center [250, 458] width 39 height 16
click at [249, 360] on div "Undo" at bounding box center [257, 457] width 16 height 7
click at [244, 360] on icon at bounding box center [241, 458] width 10 height 10
click at [246, 360] on div "Undo" at bounding box center [250, 458] width 39 height 16
click at [165, 360] on div "Shapes" at bounding box center [168, 457] width 22 height 7
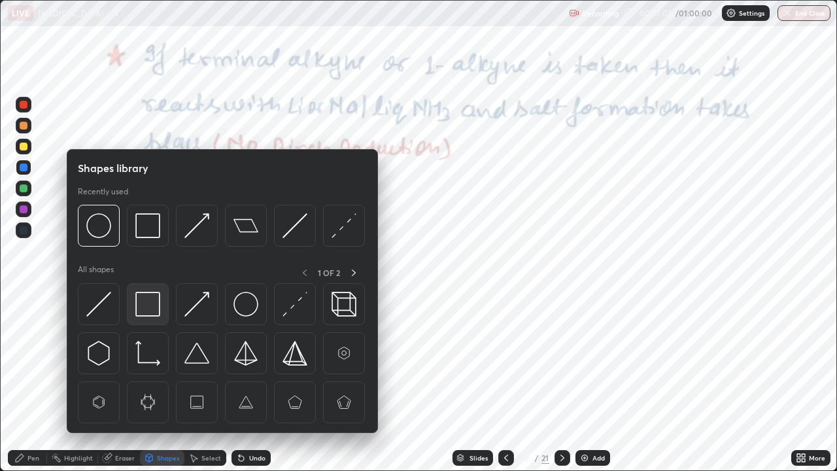
click at [148, 309] on img at bounding box center [147, 304] width 25 height 25
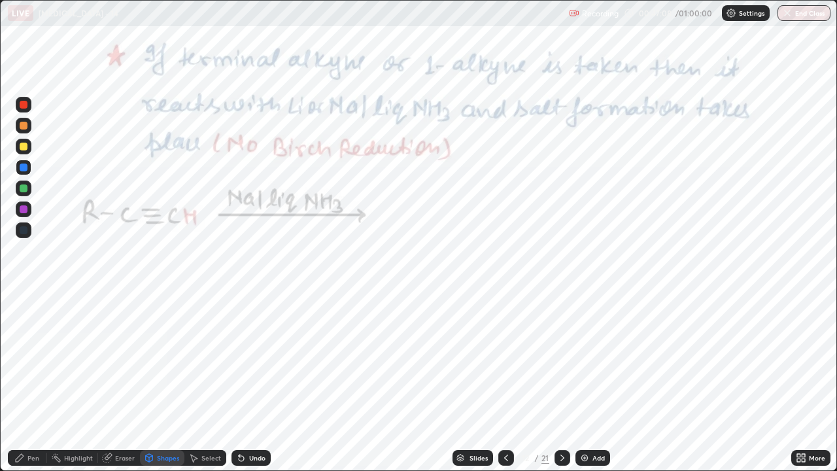
click at [22, 103] on div at bounding box center [24, 105] width 8 height 8
click at [33, 360] on div "Pen" at bounding box center [33, 457] width 12 height 7
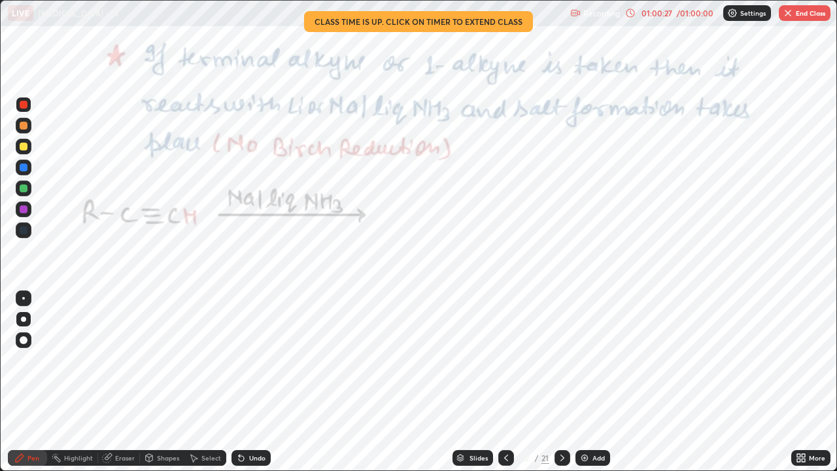
click at [680, 13] on div "/ 01:00:00" at bounding box center [695, 13] width 41 height 8
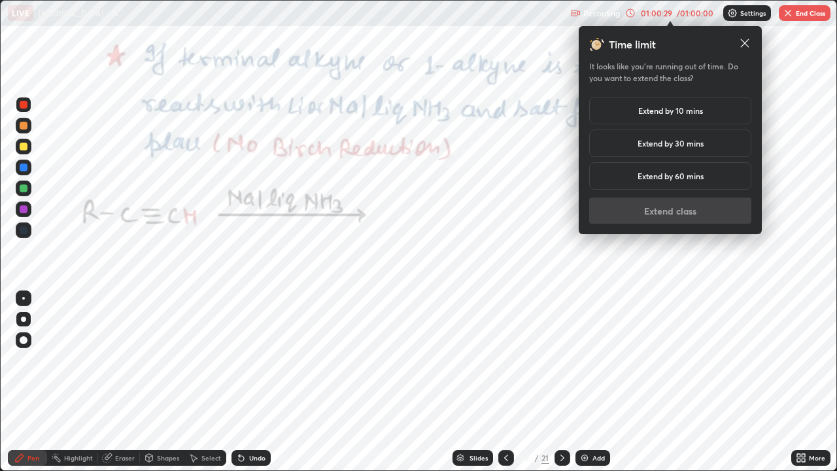
click at [679, 111] on h5 "Extend by 10 mins" at bounding box center [670, 111] width 65 height 12
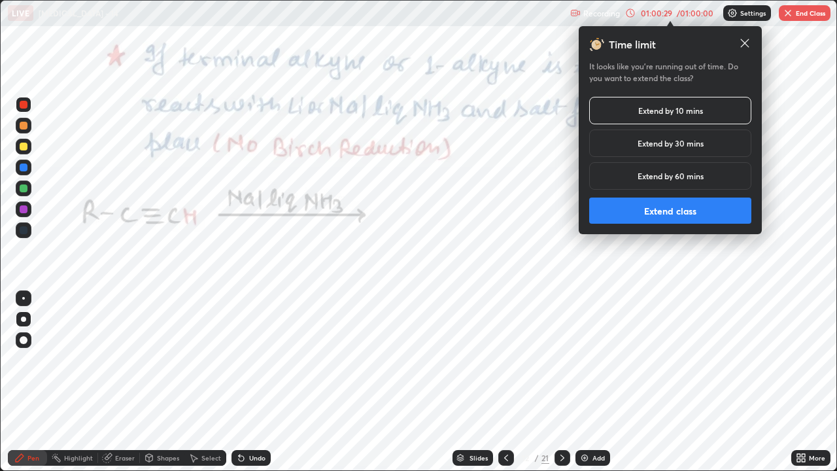
click at [672, 211] on button "Extend class" at bounding box center [670, 210] width 162 height 26
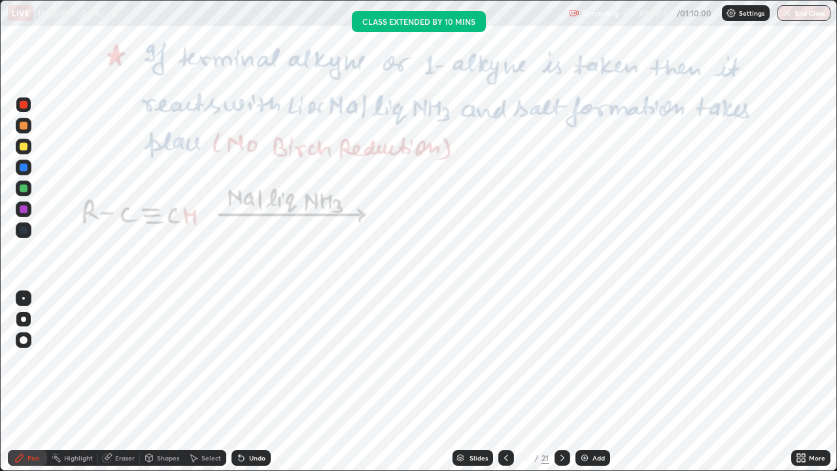
click at [17, 360] on icon at bounding box center [20, 458] width 8 height 8
click at [562, 360] on icon at bounding box center [562, 457] width 4 height 7
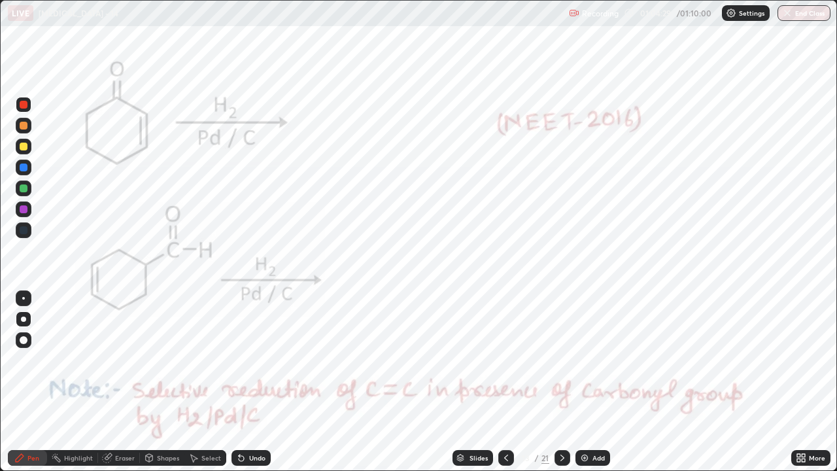
click at [21, 360] on icon at bounding box center [20, 458] width 8 height 8
click at [16, 102] on div at bounding box center [24, 105] width 16 height 16
click at [21, 360] on icon at bounding box center [20, 458] width 8 height 8
click at [57, 360] on circle at bounding box center [56, 454] width 1 height 1
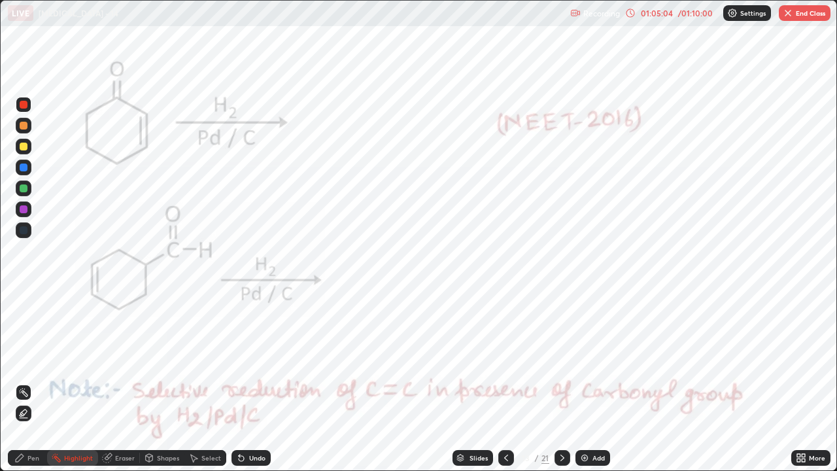
click at [663, 14] on div "01:05:04" at bounding box center [656, 13] width 37 height 8
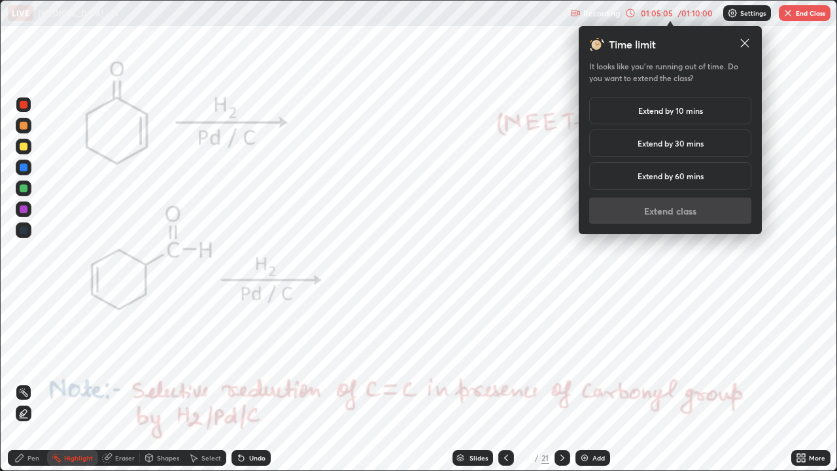
click at [666, 106] on h5 "Extend by 10 mins" at bounding box center [670, 111] width 65 height 12
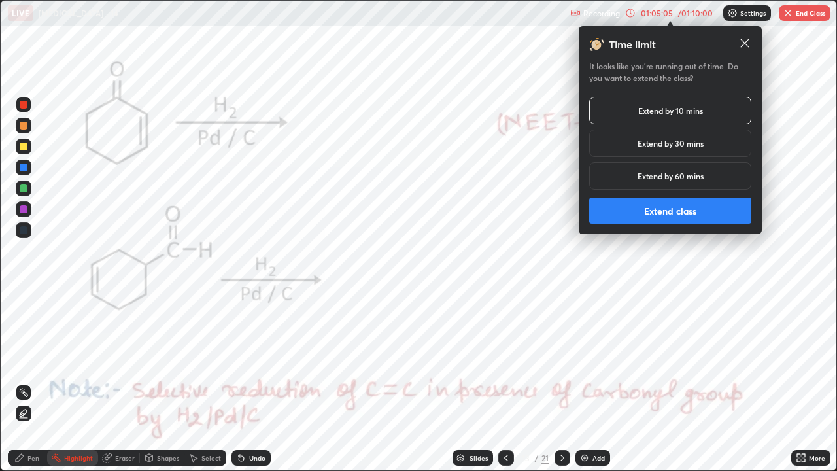
click at [659, 209] on button "Extend class" at bounding box center [670, 210] width 162 height 26
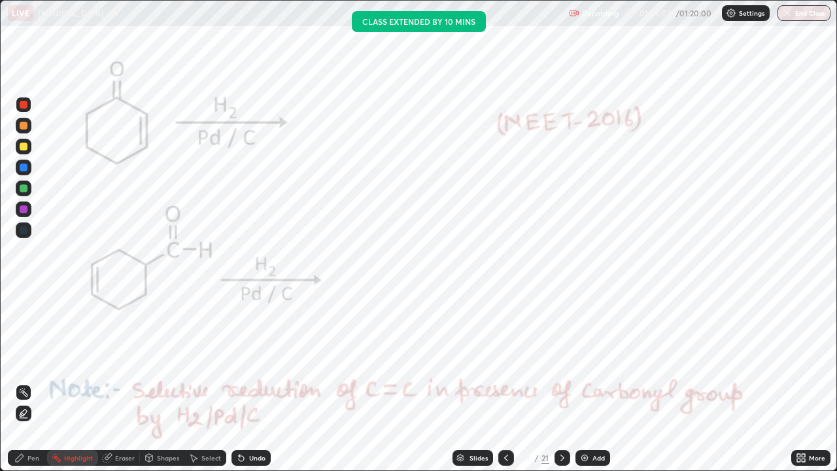
click at [37, 360] on div "Pen" at bounding box center [33, 457] width 12 height 7
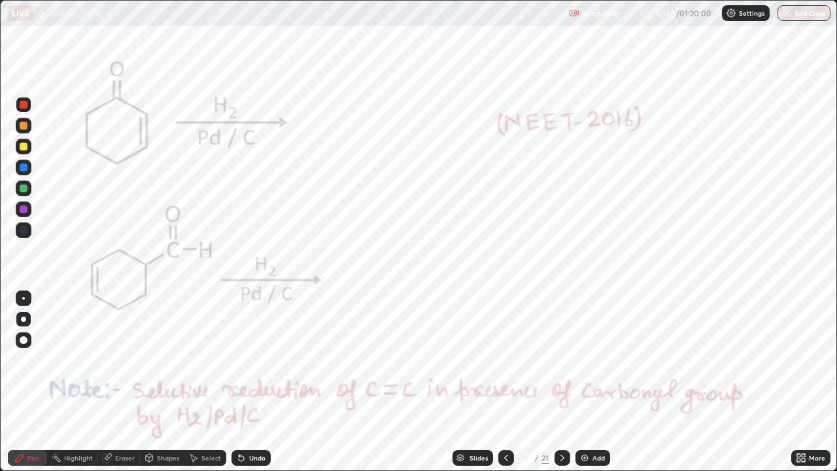
click at [62, 360] on div "Highlight" at bounding box center [72, 458] width 51 height 16
click at [21, 360] on icon at bounding box center [20, 458] width 8 height 8
click at [72, 360] on div "Highlight" at bounding box center [78, 457] width 29 height 7
click at [30, 360] on div "Pen" at bounding box center [33, 457] width 12 height 7
click at [561, 360] on icon at bounding box center [562, 458] width 10 height 10
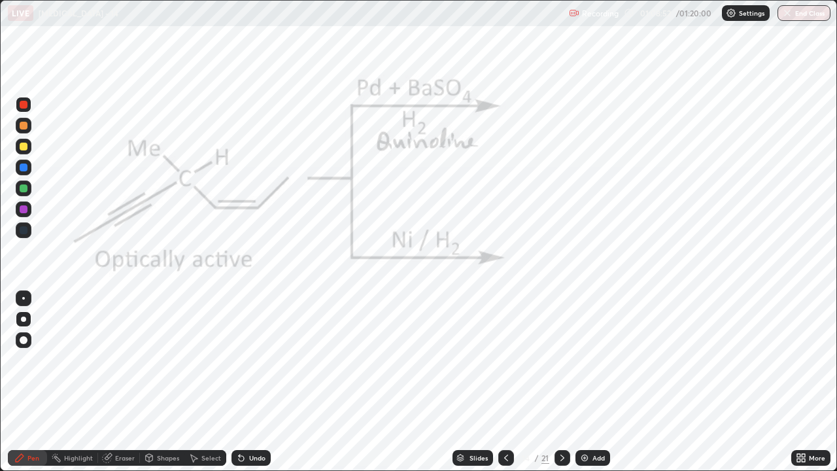
click at [0, 309] on div "Setting up your live class" at bounding box center [418, 235] width 837 height 471
click at [65, 360] on div "Highlight" at bounding box center [72, 458] width 51 height 16
click at [23, 360] on div "Pen" at bounding box center [27, 458] width 39 height 16
click at [265, 360] on div "Undo" at bounding box center [250, 458] width 39 height 16
click at [18, 210] on div at bounding box center [24, 209] width 16 height 16
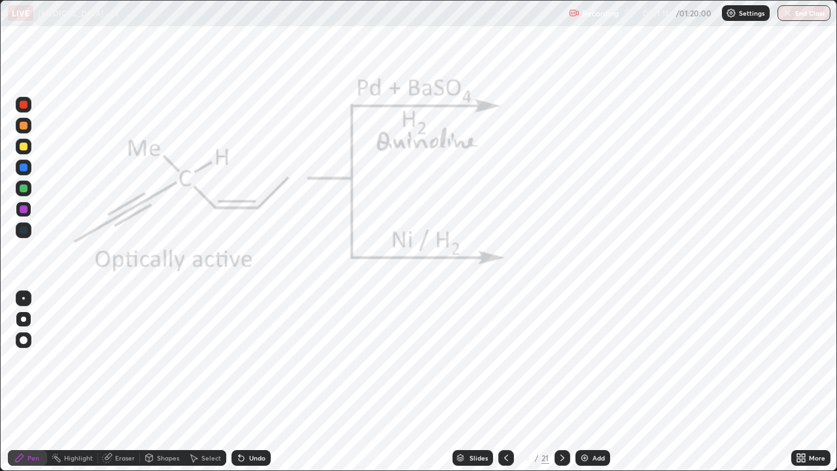
click at [22, 211] on div at bounding box center [24, 209] width 8 height 8
click at [23, 210] on div at bounding box center [24, 209] width 8 height 8
click at [253, 360] on div "Undo" at bounding box center [257, 457] width 16 height 7
click at [25, 104] on div at bounding box center [24, 105] width 8 height 8
click at [559, 360] on icon at bounding box center [562, 458] width 10 height 10
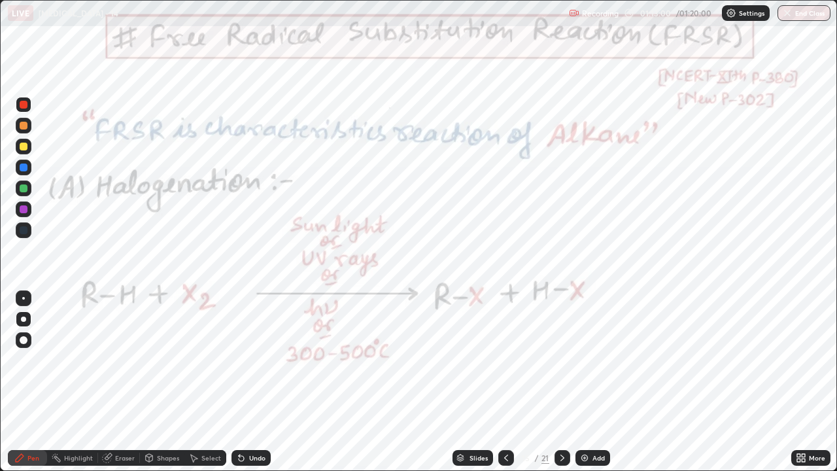
click at [505, 360] on icon at bounding box center [506, 458] width 10 height 10
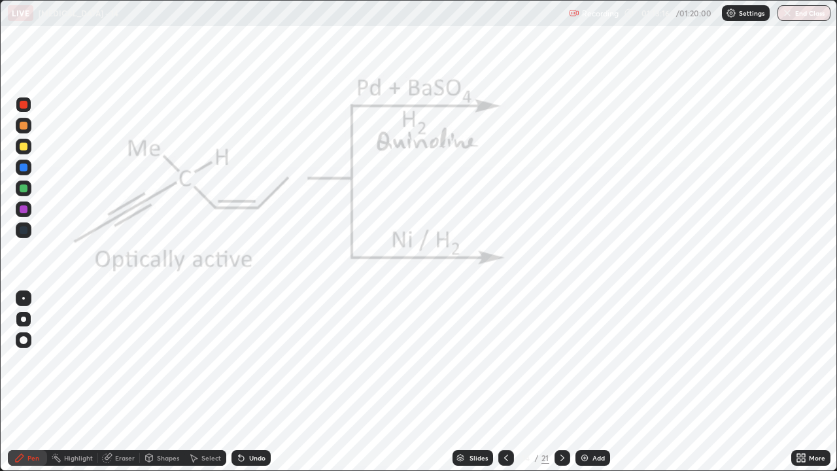
click at [803, 360] on icon at bounding box center [803, 455] width 3 height 3
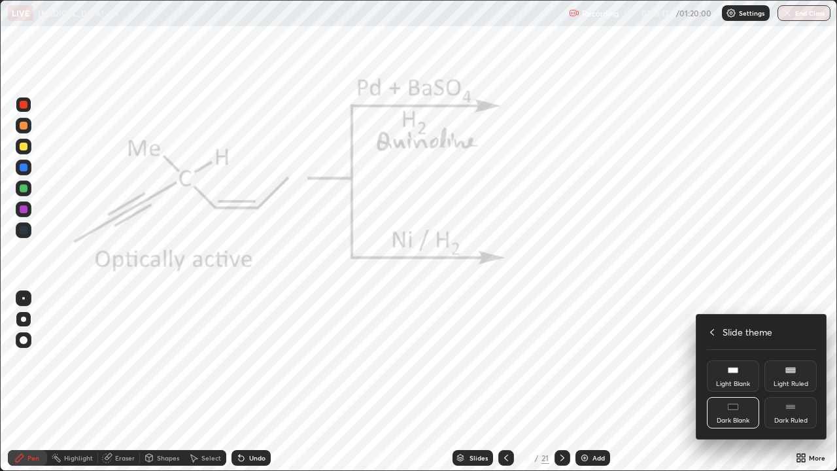
click at [734, 360] on rect at bounding box center [733, 406] width 10 height 5
click at [29, 360] on div at bounding box center [418, 235] width 837 height 471
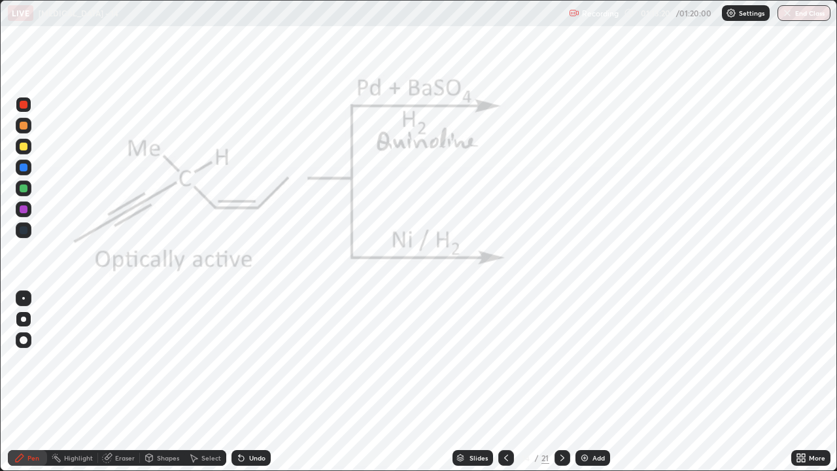
click at [22, 145] on div at bounding box center [24, 147] width 8 height 8
click at [586, 360] on img at bounding box center [584, 458] width 10 height 10
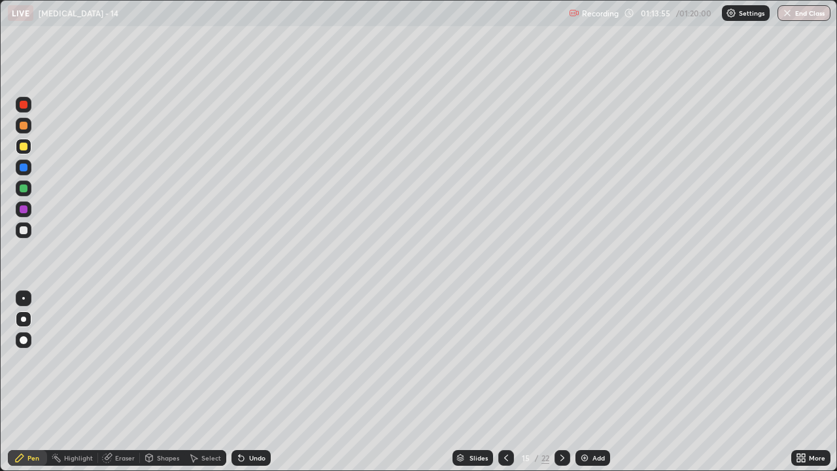
click at [24, 148] on div at bounding box center [24, 147] width 8 height 8
click at [25, 147] on div at bounding box center [24, 147] width 8 height 8
click at [657, 14] on div "01:15:04" at bounding box center [656, 13] width 37 height 8
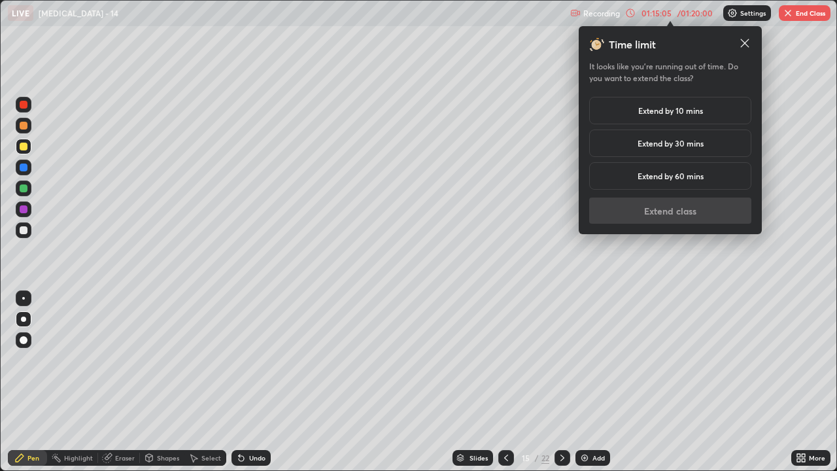
click at [655, 109] on h5 "Extend by 10 mins" at bounding box center [670, 111] width 65 height 12
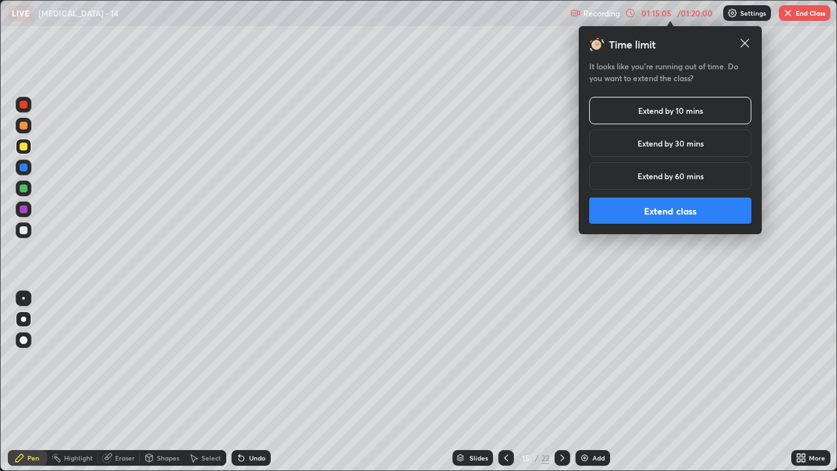
click at [643, 209] on button "Extend class" at bounding box center [670, 210] width 162 height 26
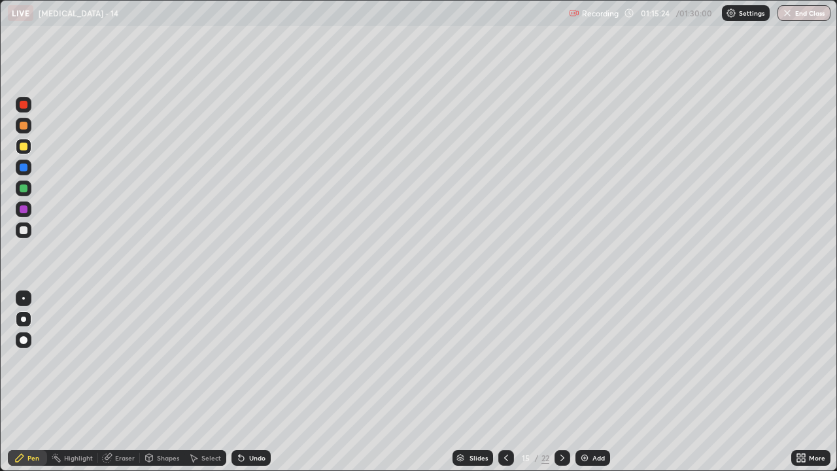
click at [249, 360] on div "Undo" at bounding box center [257, 457] width 16 height 7
click at [251, 360] on div "Undo" at bounding box center [257, 457] width 16 height 7
click at [245, 360] on div "Undo" at bounding box center [250, 458] width 39 height 16
click at [249, 360] on div "Undo" at bounding box center [257, 457] width 16 height 7
click at [240, 360] on icon at bounding box center [241, 458] width 5 height 5
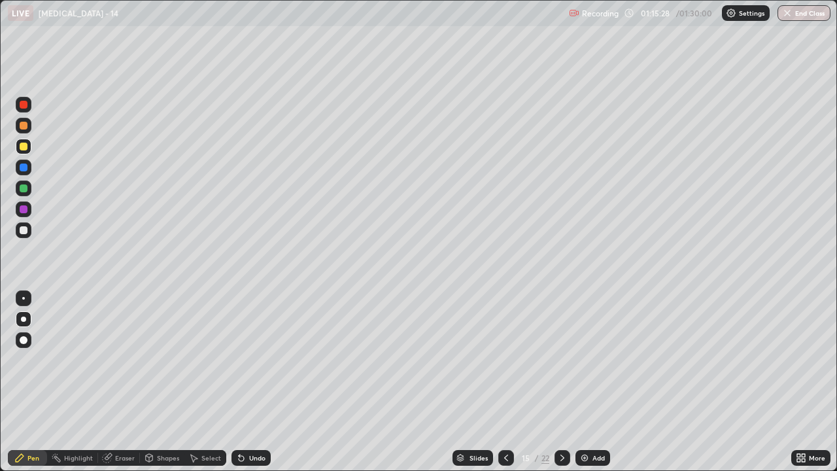
click at [245, 360] on icon at bounding box center [241, 458] width 10 height 10
click at [242, 360] on icon at bounding box center [241, 458] width 5 height 5
click at [239, 360] on icon at bounding box center [241, 458] width 5 height 5
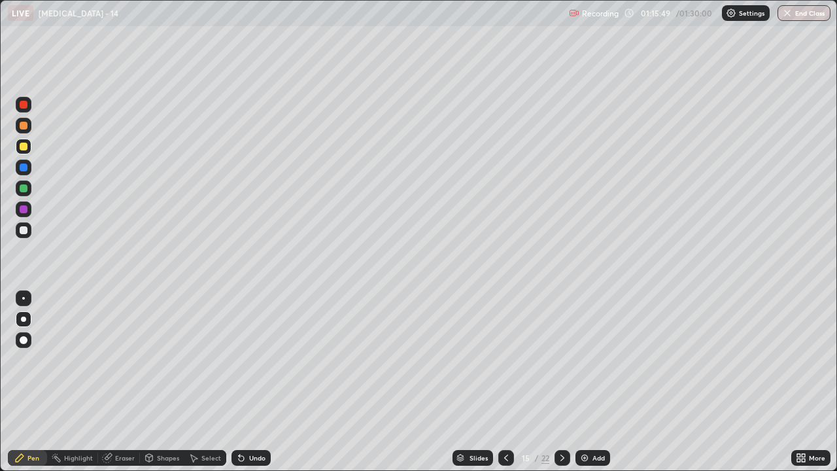
click at [251, 360] on div "Undo" at bounding box center [257, 457] width 16 height 7
click at [23, 123] on div at bounding box center [24, 126] width 8 height 8
click at [26, 103] on div at bounding box center [24, 105] width 8 height 8
click at [124, 360] on div "Eraser" at bounding box center [125, 457] width 20 height 7
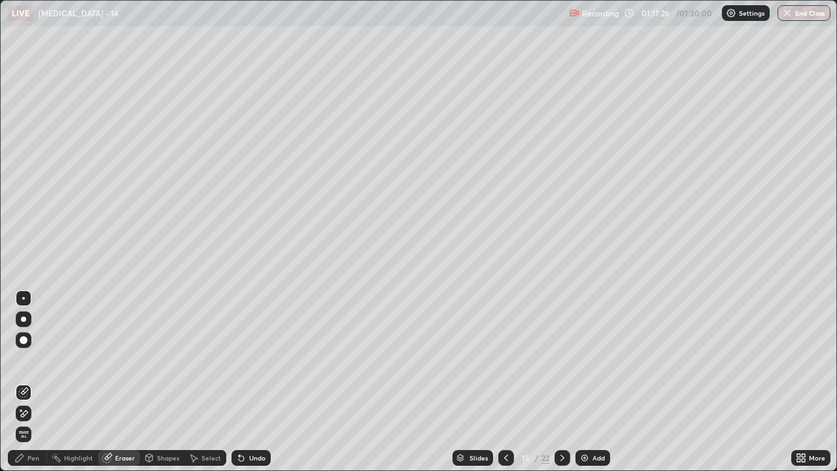
click at [33, 360] on div "Pen" at bounding box center [33, 457] width 12 height 7
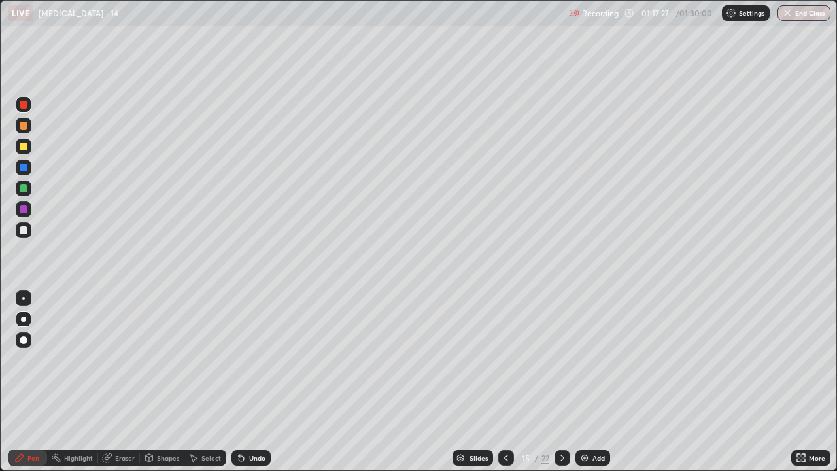
click at [26, 125] on div at bounding box center [24, 126] width 8 height 8
click at [19, 103] on div at bounding box center [24, 105] width 16 height 16
click at [24, 126] on div at bounding box center [24, 126] width 8 height 8
click at [254, 360] on div "Undo" at bounding box center [257, 457] width 16 height 7
click at [126, 360] on div "Eraser" at bounding box center [125, 457] width 20 height 7
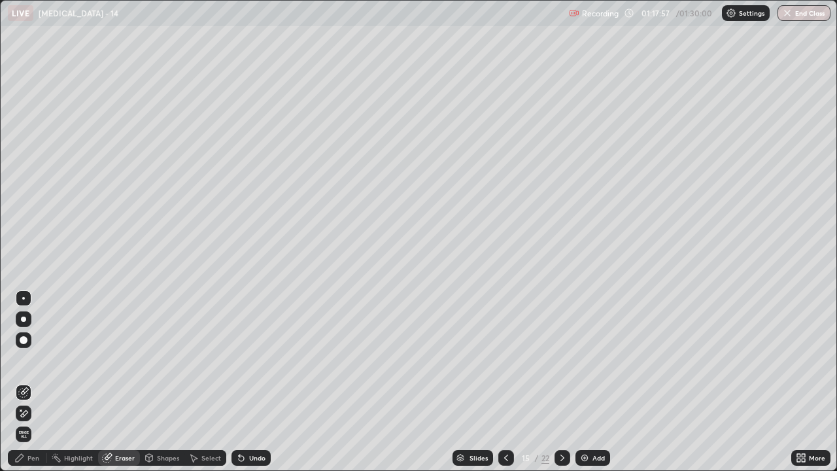
click at [35, 360] on div "Pen" at bounding box center [33, 457] width 12 height 7
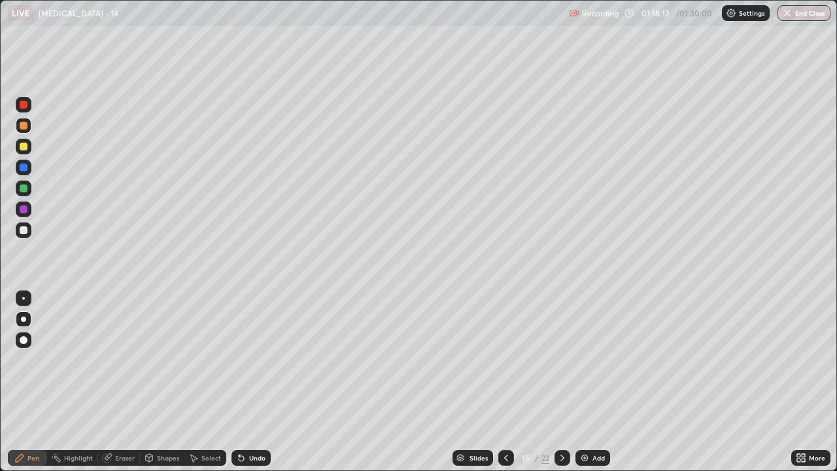
click at [24, 194] on div at bounding box center [24, 188] width 16 height 16
click at [22, 188] on div at bounding box center [24, 188] width 8 height 8
click at [24, 143] on div at bounding box center [24, 147] width 8 height 8
click at [22, 188] on div at bounding box center [24, 188] width 8 height 8
click at [22, 126] on div at bounding box center [24, 126] width 8 height 8
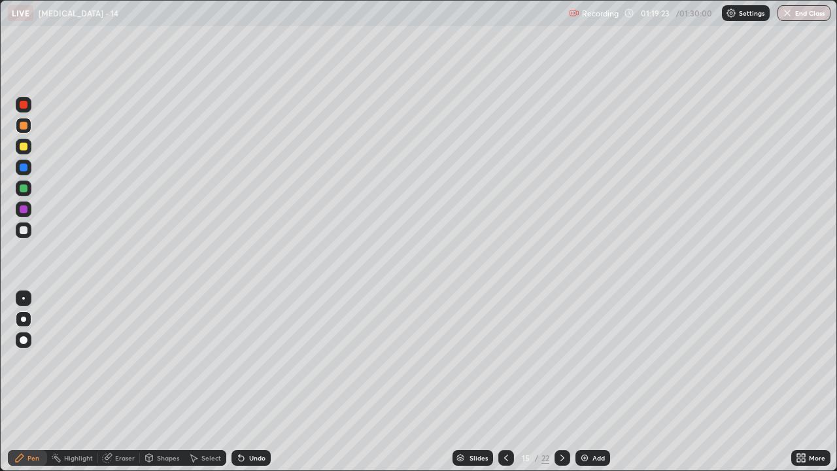
click at [160, 360] on div "Shapes" at bounding box center [168, 457] width 22 height 7
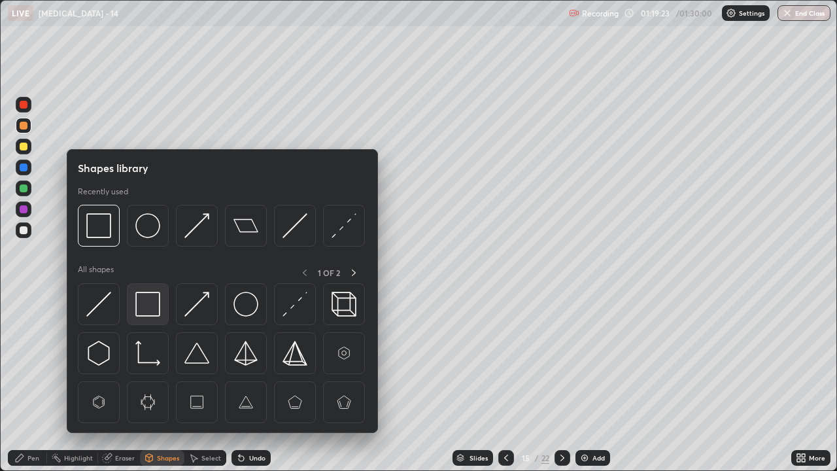
click at [148, 309] on img at bounding box center [147, 304] width 25 height 25
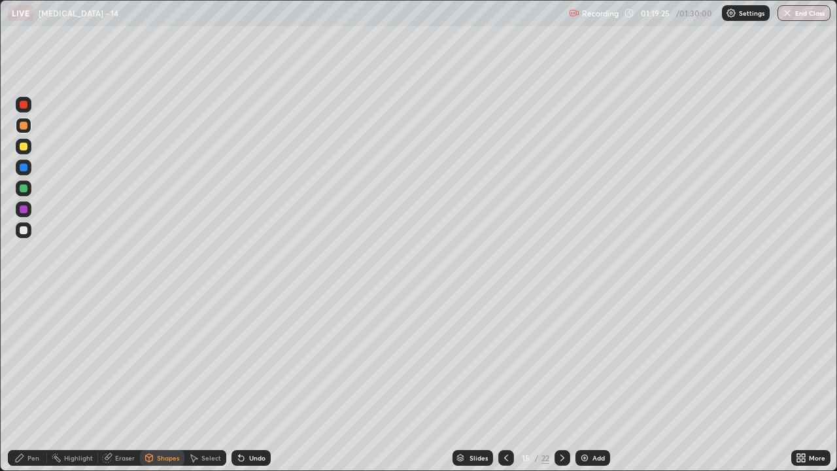
click at [21, 189] on div at bounding box center [24, 188] width 8 height 8
click at [20, 146] on div at bounding box center [24, 147] width 8 height 8
click at [35, 360] on div "Pen" at bounding box center [33, 457] width 12 height 7
click at [27, 190] on div at bounding box center [24, 188] width 8 height 8
click at [70, 360] on div "Highlight" at bounding box center [72, 458] width 51 height 16
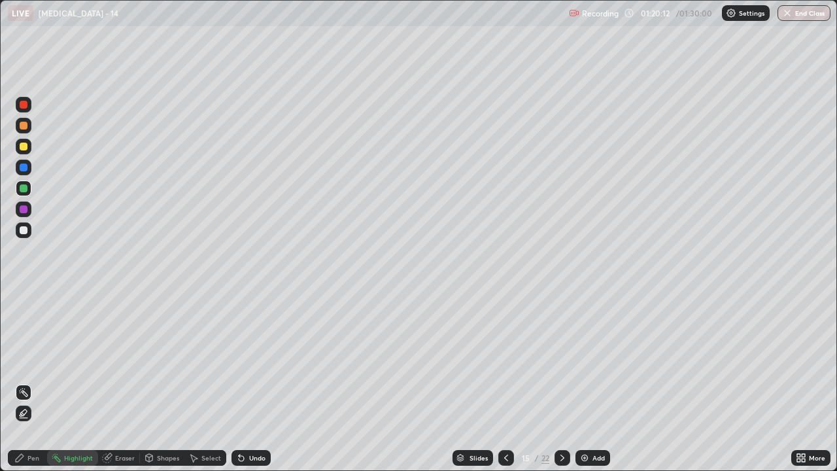
click at [22, 360] on icon at bounding box center [19, 458] width 10 height 10
click at [247, 360] on div "Undo" at bounding box center [250, 458] width 39 height 16
click at [246, 360] on div "Undo" at bounding box center [250, 458] width 39 height 16
click at [249, 360] on div "Undo" at bounding box center [257, 457] width 16 height 7
click at [255, 360] on div "Undo" at bounding box center [257, 457] width 16 height 7
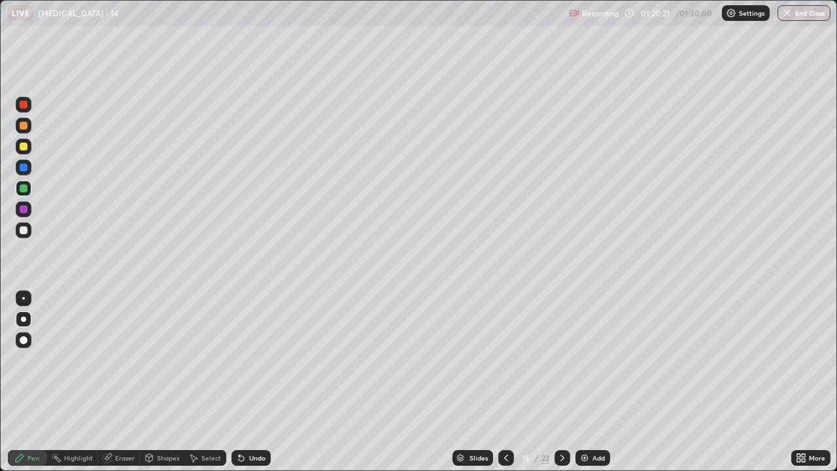
click at [250, 360] on div "Undo" at bounding box center [257, 457] width 16 height 7
click at [249, 360] on div "Undo" at bounding box center [257, 457] width 16 height 7
click at [256, 360] on div "Undo" at bounding box center [257, 457] width 16 height 7
click at [250, 360] on div "Undo" at bounding box center [250, 458] width 39 height 16
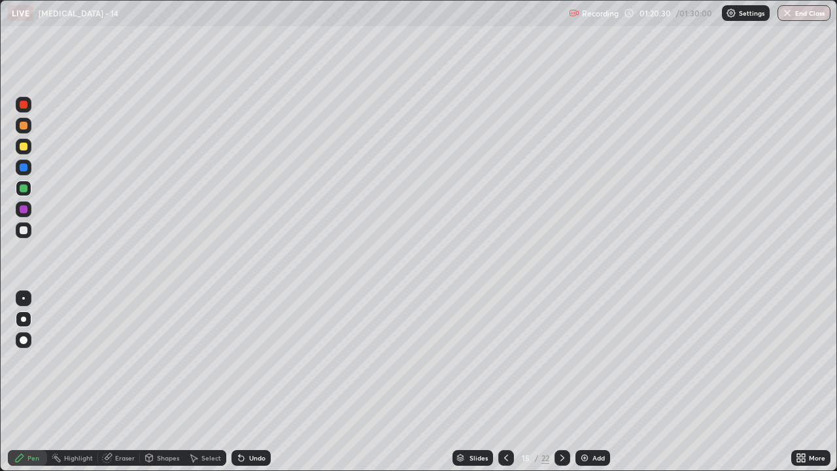
click at [243, 360] on icon at bounding box center [241, 458] width 10 height 10
click at [239, 360] on icon at bounding box center [241, 458] width 5 height 5
click at [258, 360] on div "Undo" at bounding box center [257, 457] width 16 height 7
click at [250, 360] on div "Undo" at bounding box center [257, 457] width 16 height 7
click at [245, 360] on div "Undo" at bounding box center [250, 458] width 39 height 16
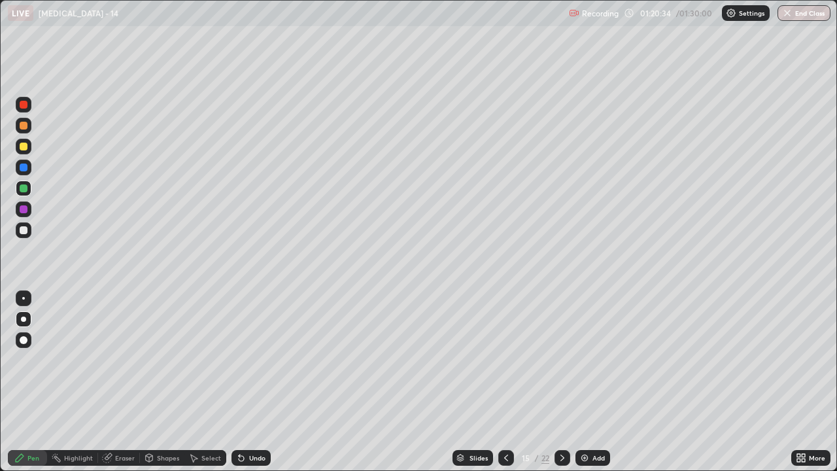
click at [246, 360] on div "Undo" at bounding box center [250, 458] width 39 height 16
click at [254, 360] on div "Undo" at bounding box center [257, 457] width 16 height 7
click at [249, 360] on div "Undo" at bounding box center [250, 458] width 39 height 16
click at [250, 360] on div "Undo" at bounding box center [257, 457] width 16 height 7
click at [251, 360] on div "Undo" at bounding box center [257, 457] width 16 height 7
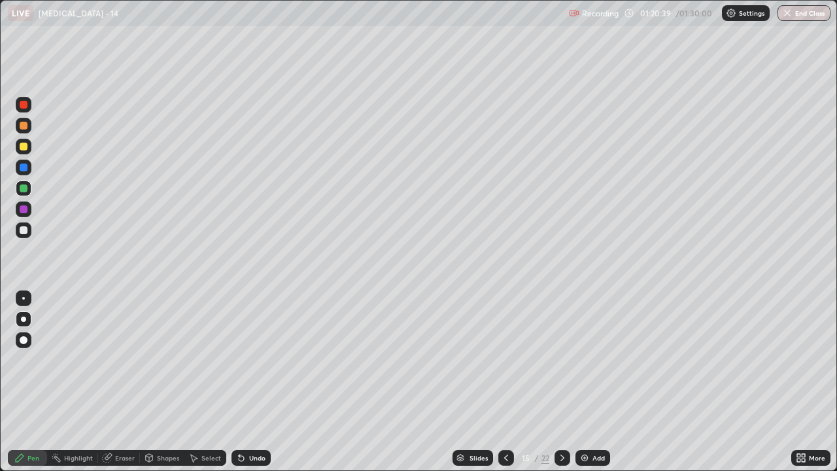
click at [252, 360] on div "Undo" at bounding box center [257, 457] width 16 height 7
click at [256, 360] on div "Undo" at bounding box center [257, 457] width 16 height 7
click at [260, 360] on div "Undo" at bounding box center [257, 457] width 16 height 7
click at [20, 103] on div at bounding box center [24, 105] width 8 height 8
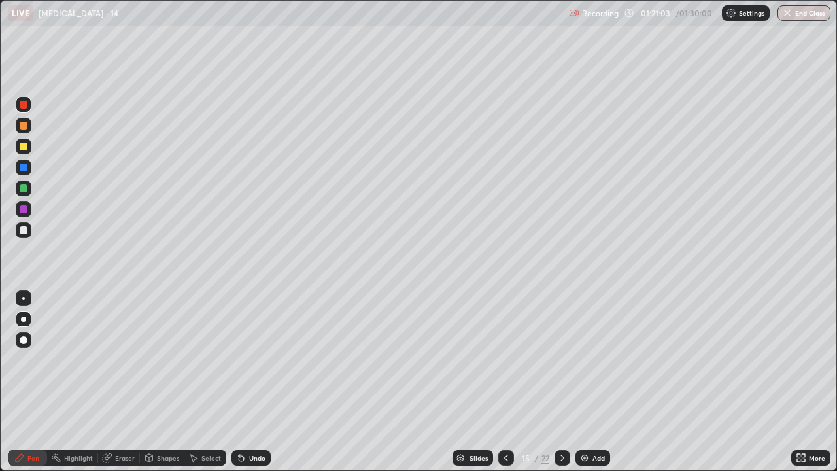
click at [245, 360] on div "Undo" at bounding box center [250, 458] width 39 height 16
click at [249, 360] on div "Undo" at bounding box center [257, 457] width 16 height 7
click at [250, 360] on div "Undo" at bounding box center [250, 458] width 39 height 16
click at [251, 360] on div "Undo" at bounding box center [250, 458] width 39 height 16
click at [256, 360] on div "Undo" at bounding box center [257, 457] width 16 height 7
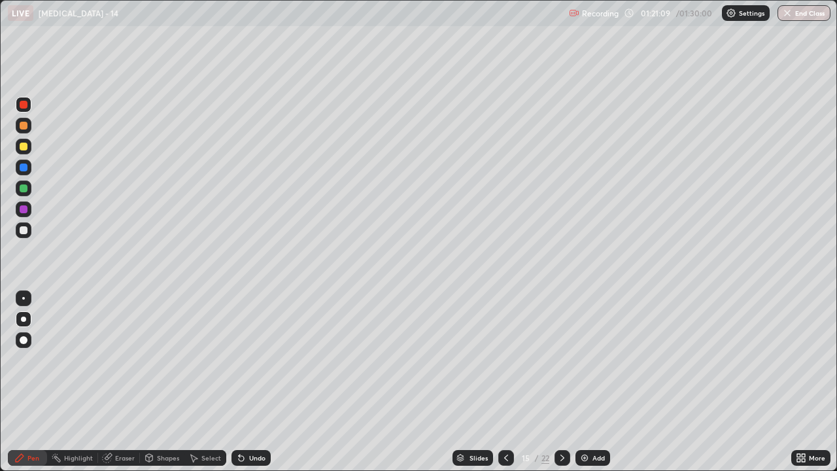
click at [258, 360] on div "Undo" at bounding box center [257, 457] width 16 height 7
click at [260, 360] on div "Undo" at bounding box center [257, 457] width 16 height 7
click at [258, 360] on div "Undo" at bounding box center [250, 458] width 39 height 16
click at [237, 360] on icon at bounding box center [241, 458] width 10 height 10
click at [239, 360] on icon at bounding box center [241, 458] width 5 height 5
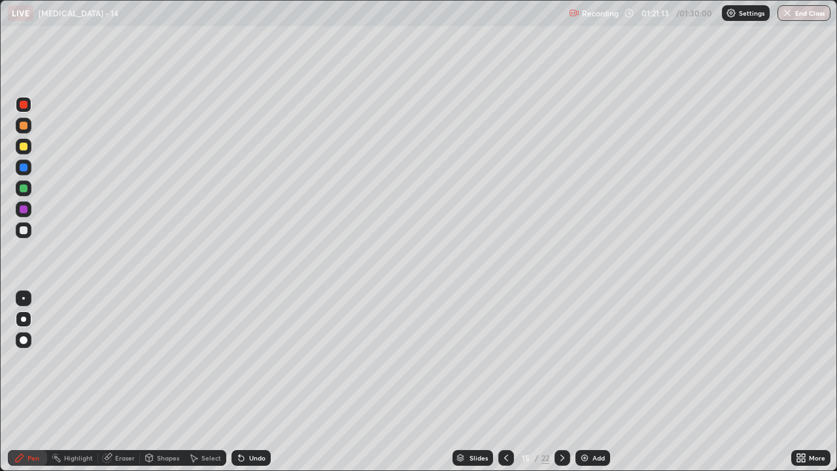
click at [241, 360] on icon at bounding box center [241, 458] width 10 height 10
click at [22, 145] on div at bounding box center [24, 147] width 8 height 8
click at [22, 106] on div at bounding box center [24, 105] width 8 height 8
click at [245, 360] on icon at bounding box center [241, 458] width 10 height 10
click at [251, 360] on div "Undo" at bounding box center [257, 457] width 16 height 7
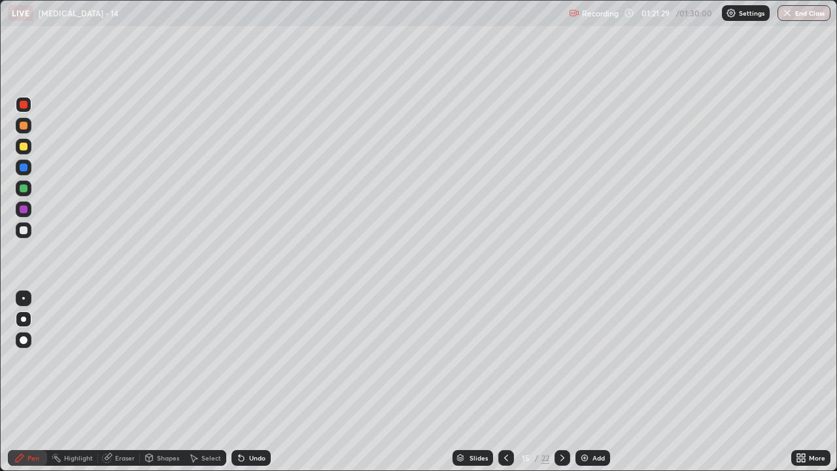
click at [253, 360] on div "Undo" at bounding box center [257, 457] width 16 height 7
click at [254, 360] on div "Undo" at bounding box center [257, 457] width 16 height 7
click at [249, 360] on div "Undo" at bounding box center [257, 457] width 16 height 7
click at [251, 360] on div "Undo" at bounding box center [250, 458] width 39 height 16
click at [253, 360] on div "Undo" at bounding box center [257, 457] width 16 height 7
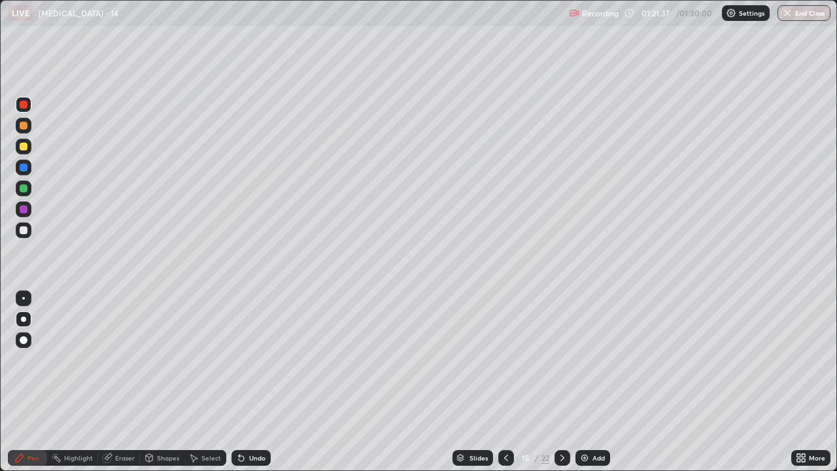
click at [250, 360] on div "Undo" at bounding box center [250, 458] width 39 height 16
click at [244, 360] on icon at bounding box center [241, 458] width 10 height 10
click at [249, 360] on div "Undo" at bounding box center [257, 457] width 16 height 7
click at [252, 360] on div "Undo" at bounding box center [250, 458] width 39 height 16
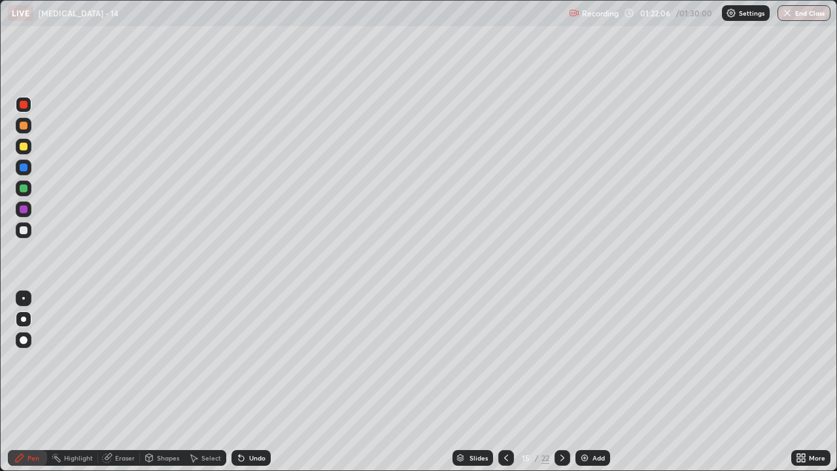
click at [22, 164] on div at bounding box center [24, 167] width 8 height 8
click at [25, 189] on div at bounding box center [24, 188] width 8 height 8
click at [77, 360] on div "Highlight" at bounding box center [78, 457] width 29 height 7
click at [561, 360] on icon at bounding box center [562, 458] width 10 height 10
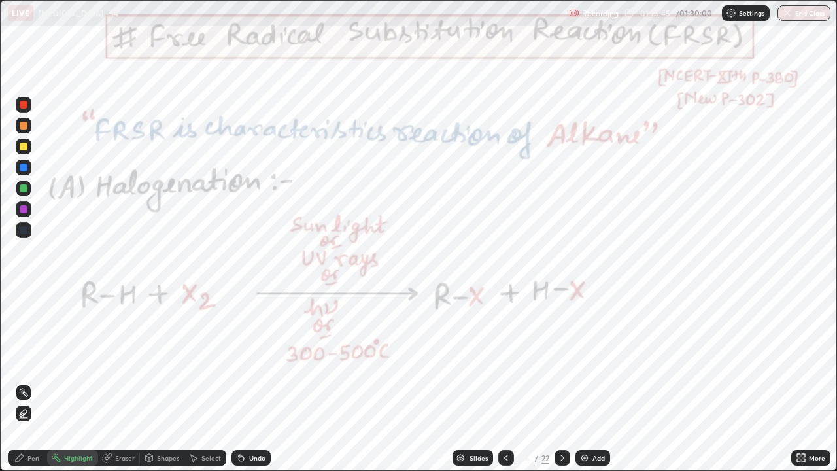
click at [504, 360] on icon at bounding box center [506, 458] width 10 height 10
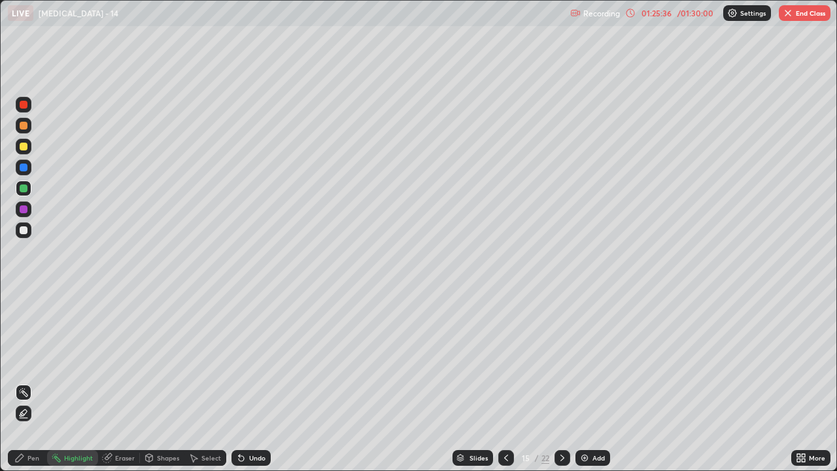
click at [502, 360] on icon at bounding box center [506, 458] width 10 height 10
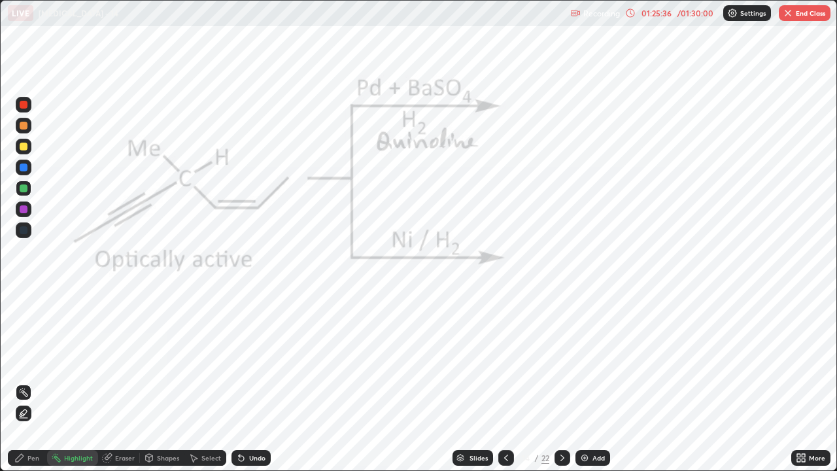
click at [504, 360] on icon at bounding box center [506, 457] width 4 height 7
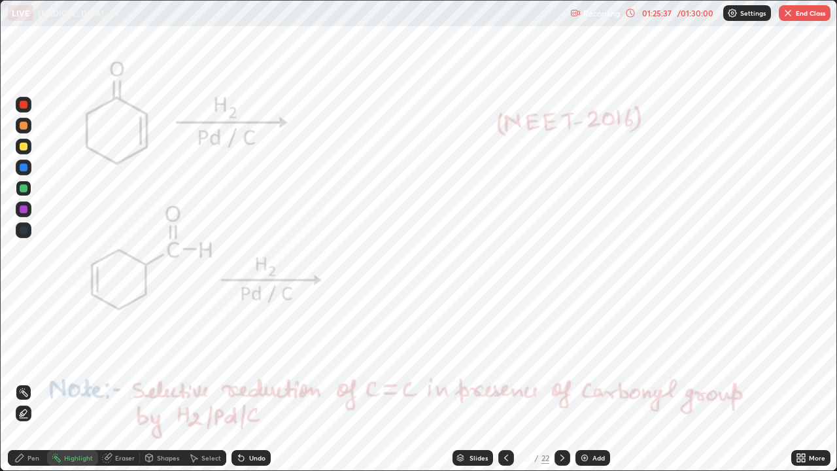
click at [505, 360] on icon at bounding box center [506, 457] width 4 height 7
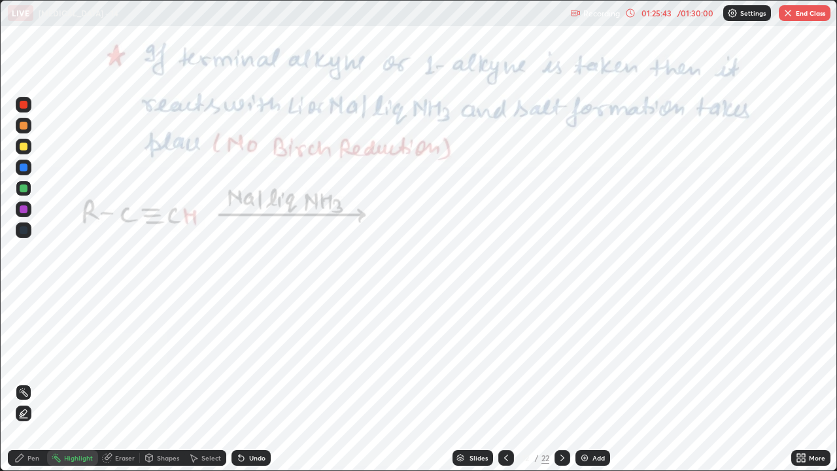
click at [503, 360] on icon at bounding box center [506, 458] width 10 height 10
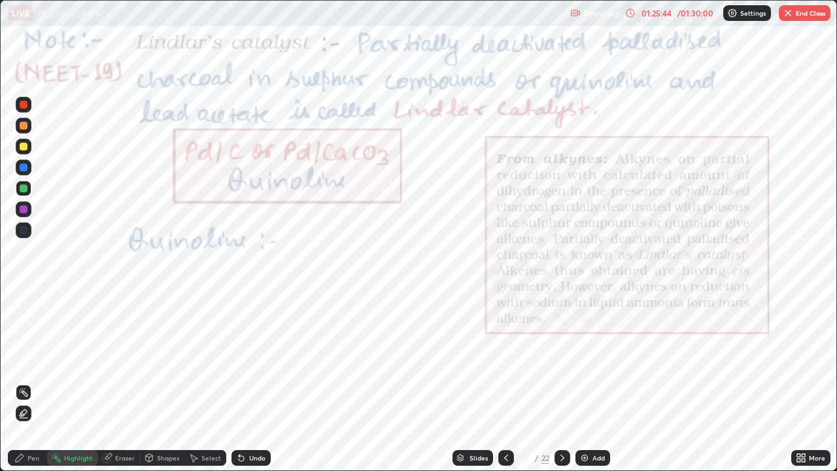
click at [511, 360] on div at bounding box center [506, 458] width 16 height 16
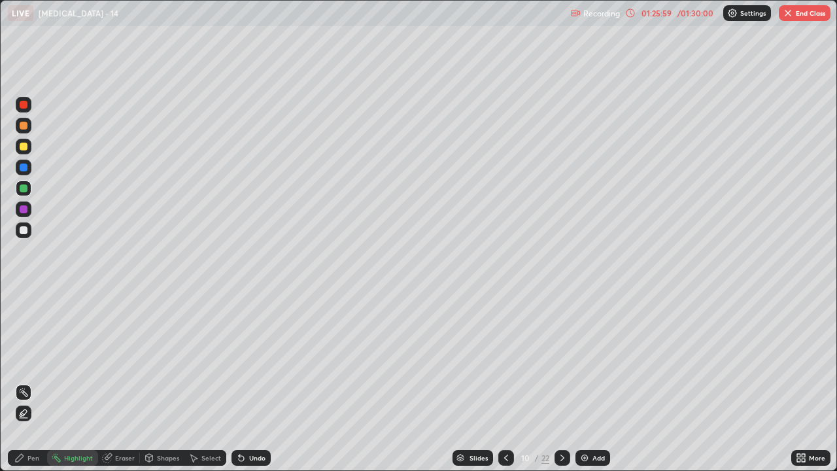
click at [560, 360] on icon at bounding box center [562, 458] width 10 height 10
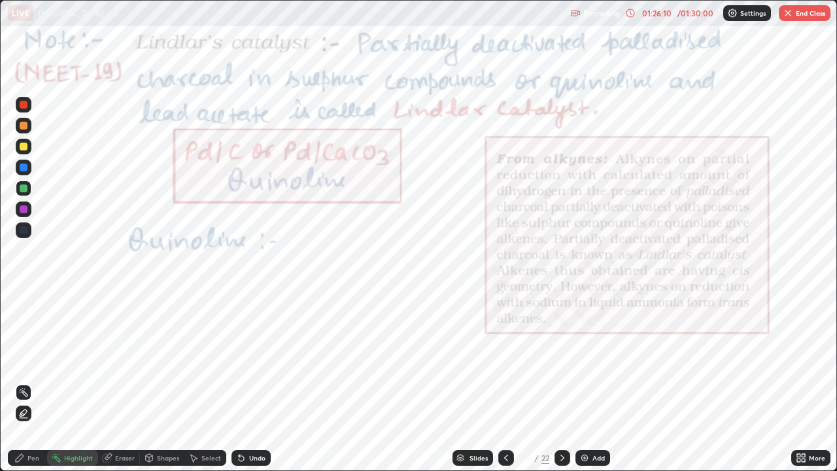
click at [561, 360] on icon at bounding box center [562, 458] width 10 height 10
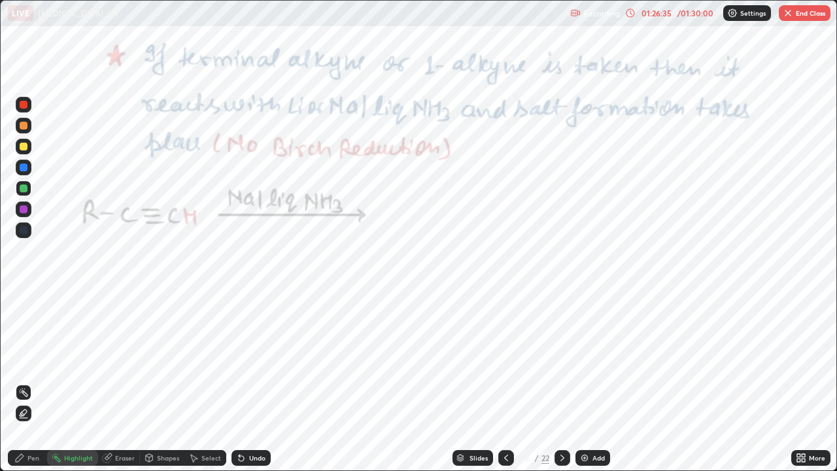
click at [795, 12] on button "End Class" at bounding box center [805, 13] width 52 height 16
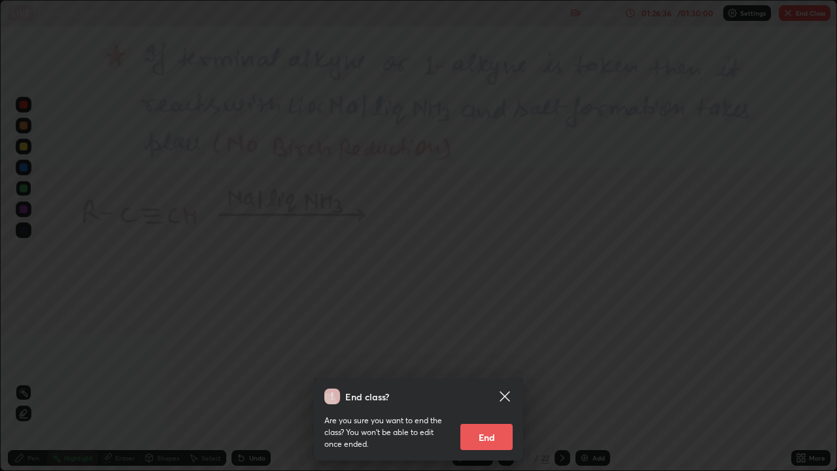
click at [486, 360] on button "End" at bounding box center [486, 437] width 52 height 26
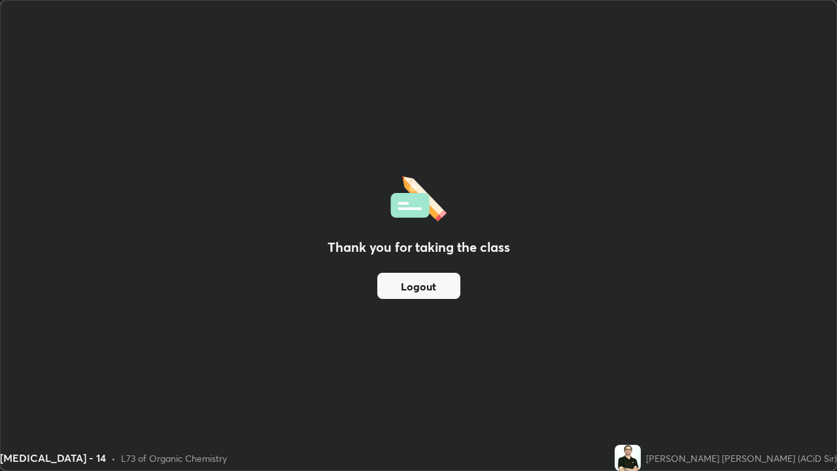
click at [417, 286] on button "Logout" at bounding box center [418, 286] width 83 height 26
